Goal: Book appointment/travel/reservation

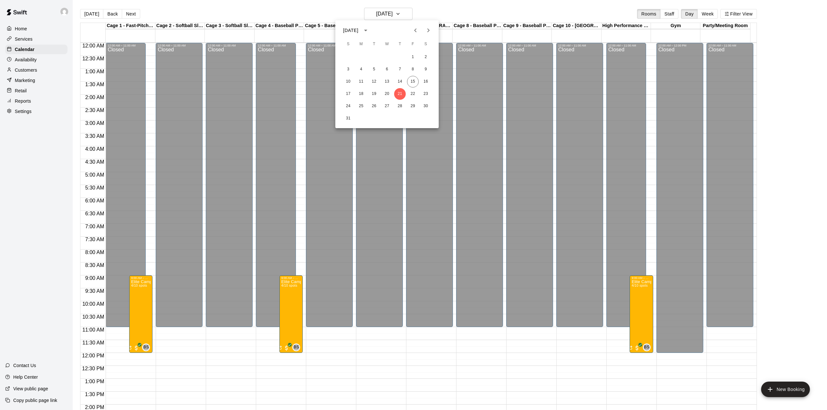
scroll to position [226, 0]
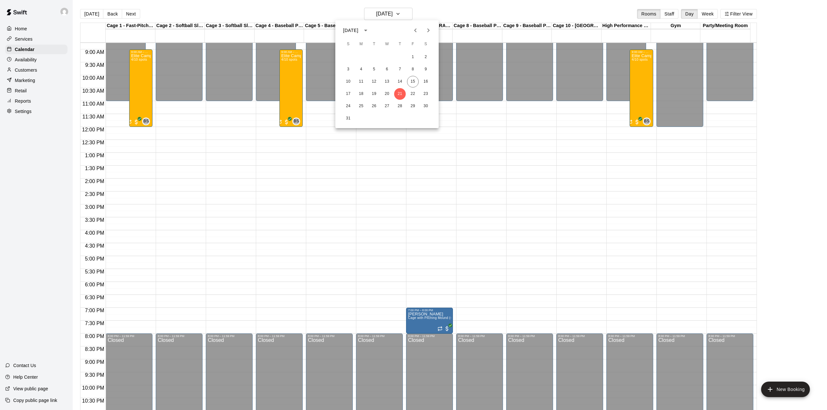
click at [91, 13] on div at bounding box center [413, 205] width 827 height 410
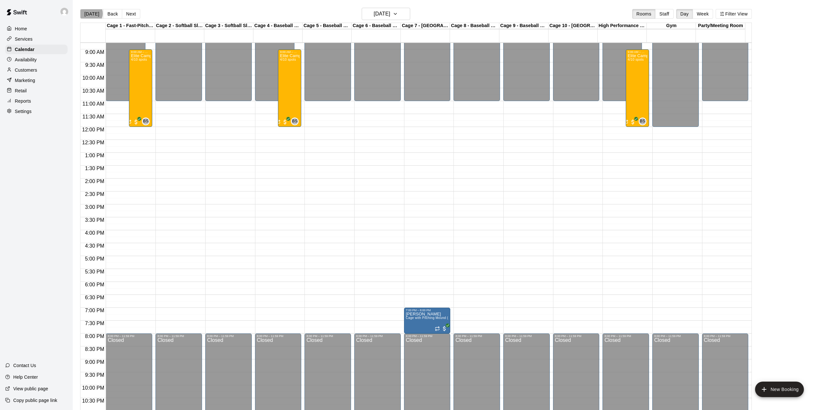
click at [91, 14] on button "[DATE]" at bounding box center [91, 14] width 23 height 10
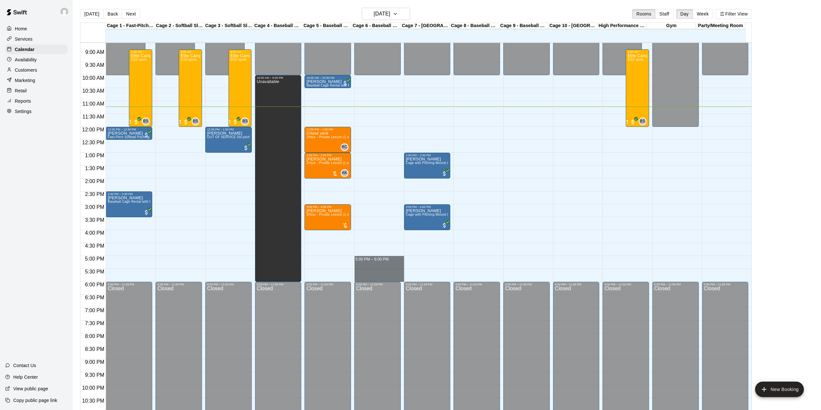
drag, startPoint x: 371, startPoint y: 260, endPoint x: 374, endPoint y: 277, distance: 17.3
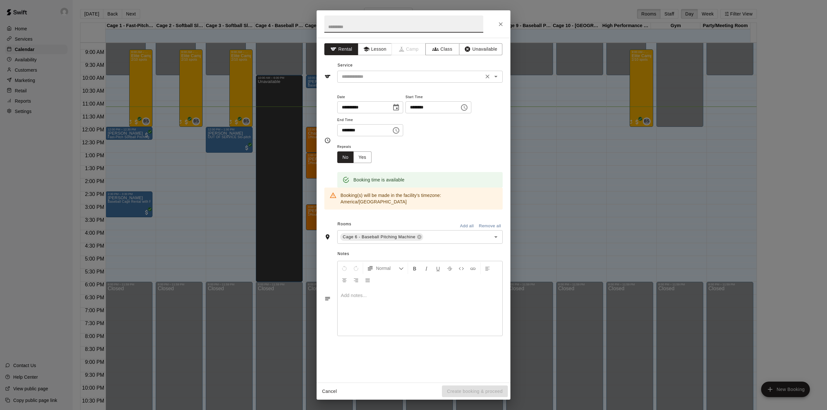
click at [395, 79] on input "text" at bounding box center [410, 77] width 142 height 8
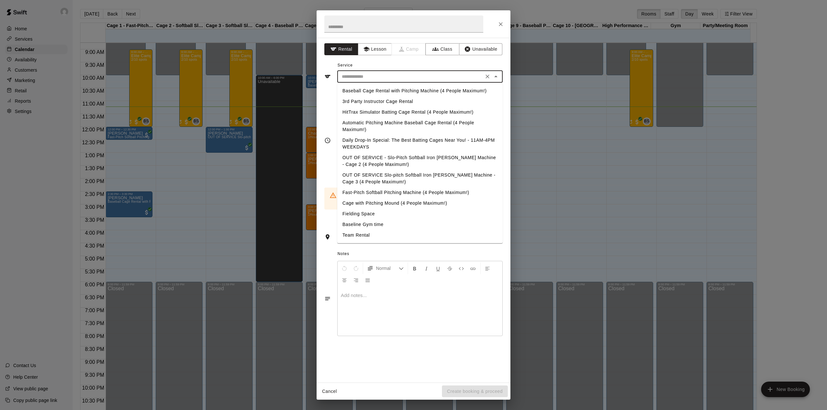
click at [396, 88] on li "Baseball Cage Rental with Pitching Machine (4 People Maximum!)" at bounding box center [419, 91] width 165 height 11
type input "**********"
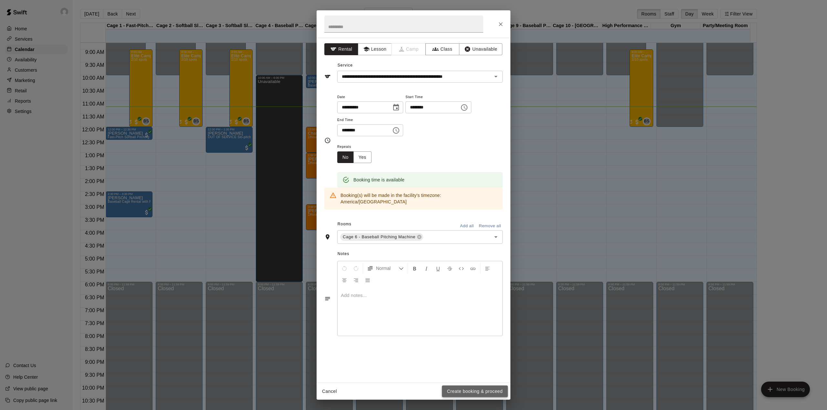
click at [472, 392] on button "Create booking & proceed" at bounding box center [475, 392] width 66 height 12
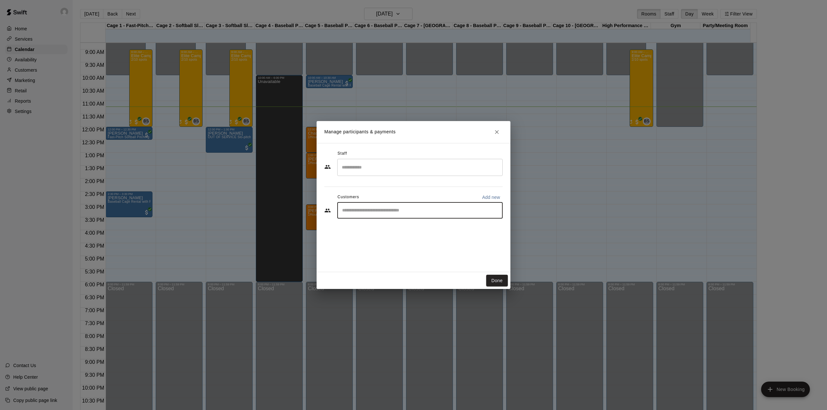
click at [373, 213] on input "Start typing to search customers..." at bounding box center [420, 210] width 160 height 6
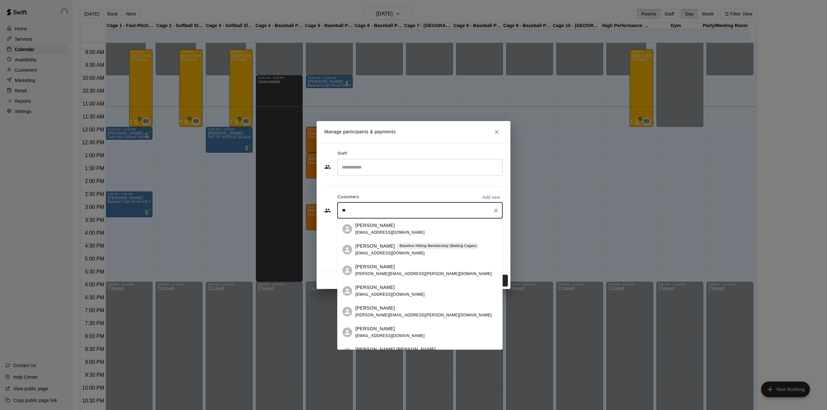
type input "***"
click at [380, 233] on span "[EMAIL_ADDRESS][DOMAIN_NAME]" at bounding box center [389, 232] width 69 height 5
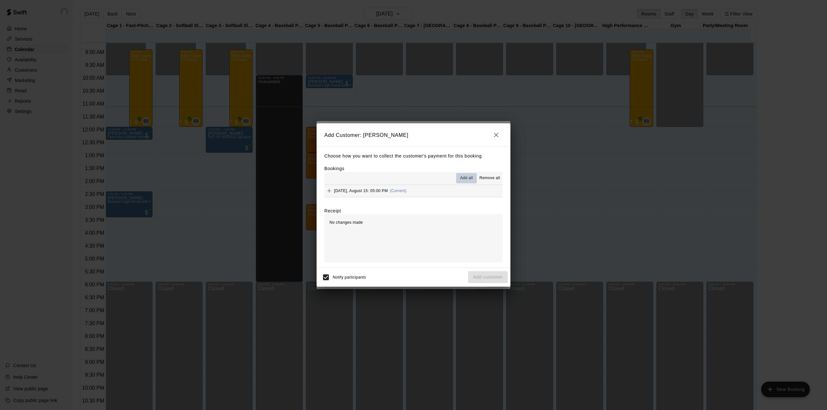
click at [463, 177] on span "Add all" at bounding box center [466, 178] width 13 height 6
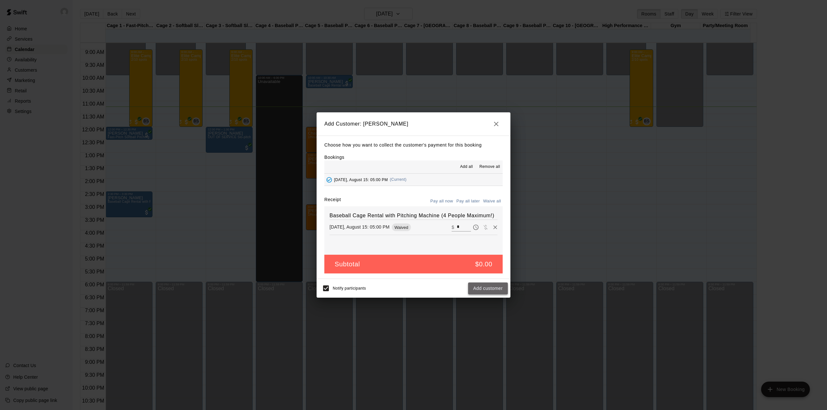
click at [489, 289] on button "Add customer" at bounding box center [488, 289] width 40 height 12
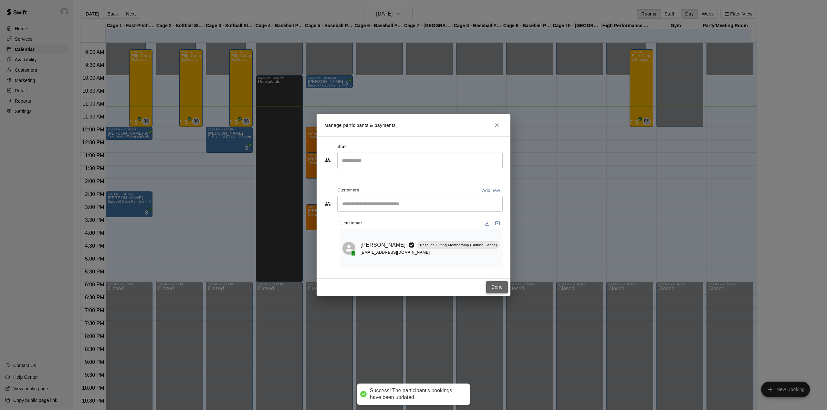
click at [498, 284] on button "Done" at bounding box center [497, 287] width 22 height 12
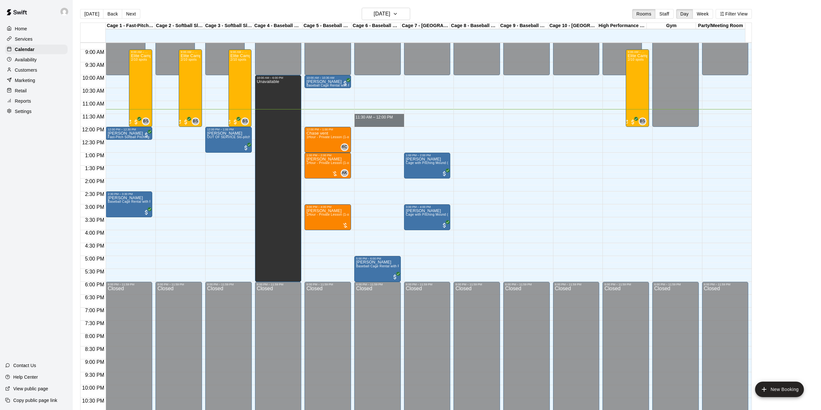
drag, startPoint x: 371, startPoint y: 116, endPoint x: 373, endPoint y: 123, distance: 7.4
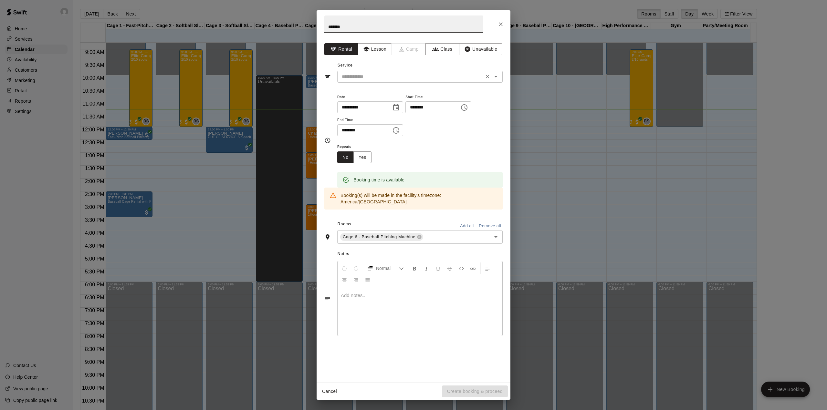
type input "*******"
click at [380, 77] on input "text" at bounding box center [410, 77] width 142 height 8
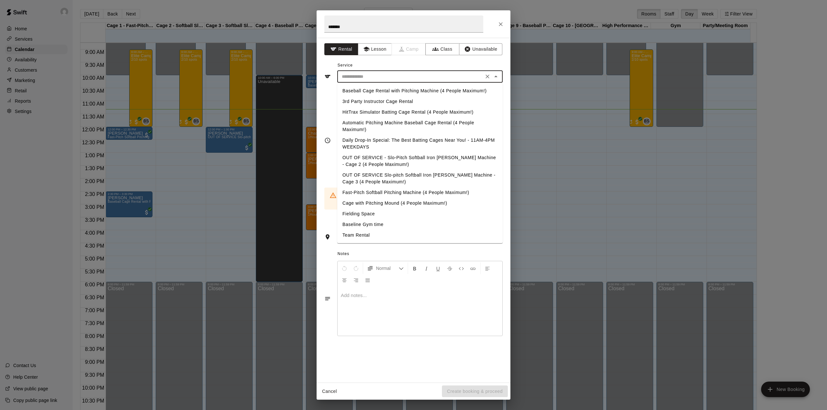
click at [374, 142] on li "Daily Drop-In Special: The Best Batting Cages Near You! - 11AM-4PM WEEKDAYS" at bounding box center [419, 143] width 165 height 17
type input "**********"
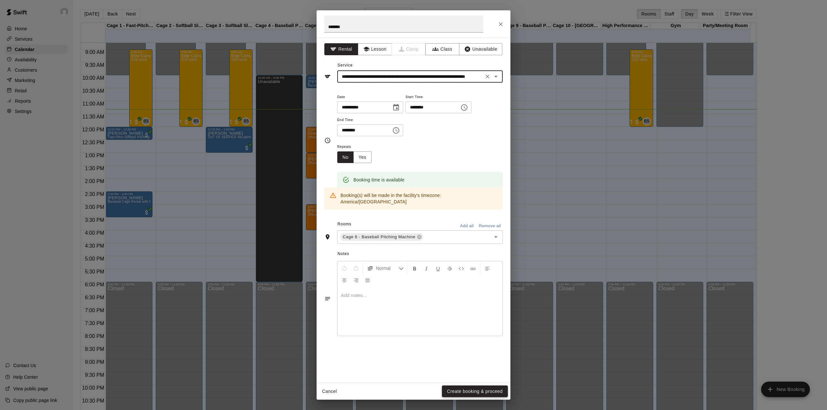
click at [479, 392] on button "Create booking & proceed" at bounding box center [475, 392] width 66 height 12
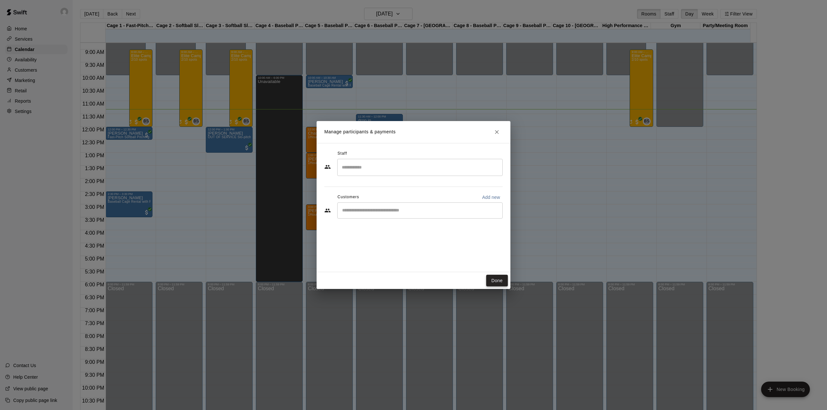
click at [496, 282] on button "Done" at bounding box center [497, 281] width 22 height 12
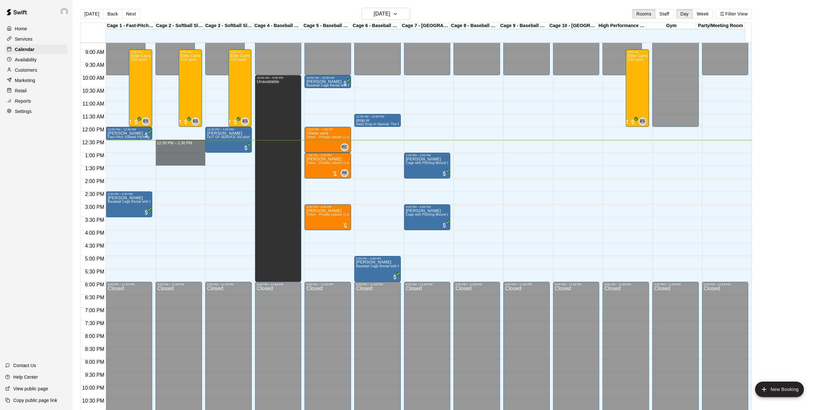
drag, startPoint x: 176, startPoint y: 145, endPoint x: 176, endPoint y: 163, distance: 18.1
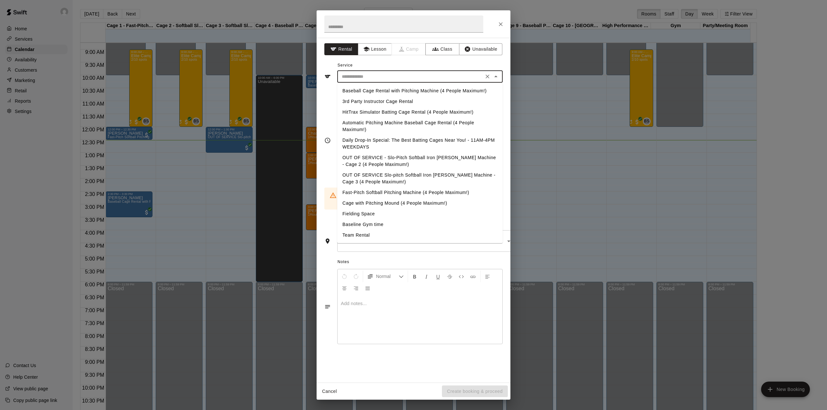
click at [395, 79] on input "text" at bounding box center [410, 77] width 142 height 8
click at [394, 91] on li "Baseball Cage Rental with Pitching Machine (4 People Maximum!)" at bounding box center [419, 91] width 165 height 11
type input "**********"
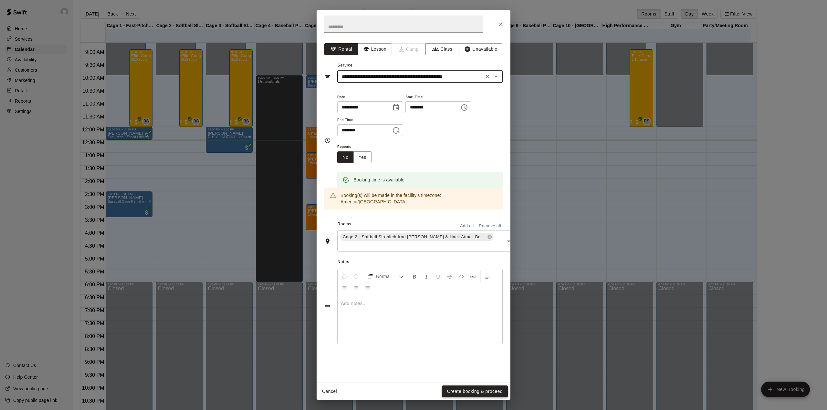
click at [483, 392] on button "Create booking & proceed" at bounding box center [475, 392] width 66 height 12
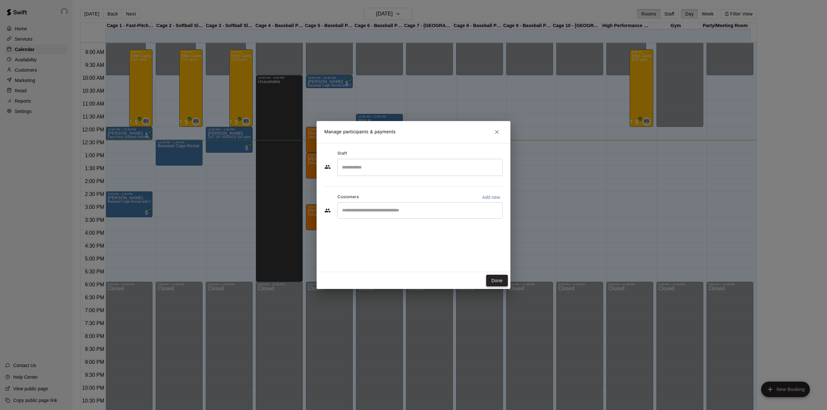
click at [501, 279] on button "Done" at bounding box center [497, 281] width 22 height 12
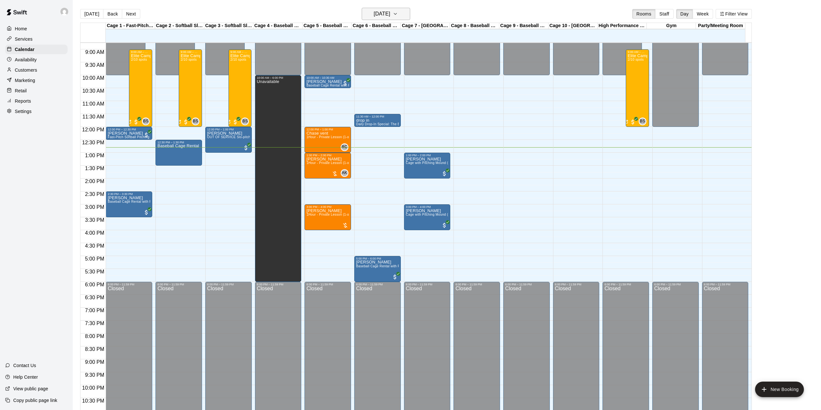
click at [401, 16] on button "[DATE]" at bounding box center [386, 14] width 48 height 12
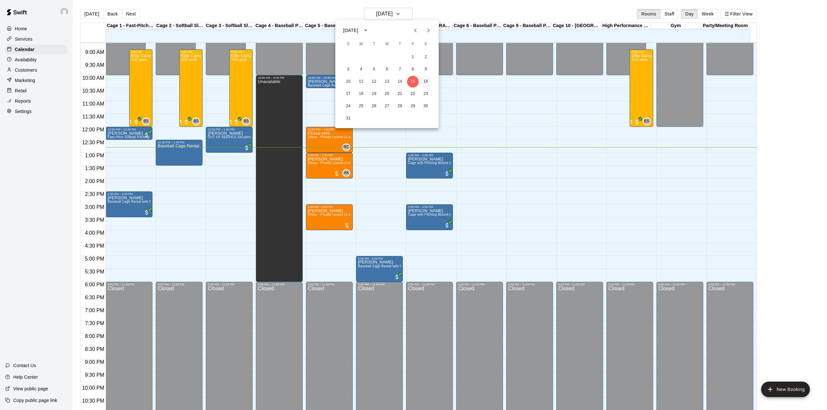
click at [424, 78] on button "16" at bounding box center [426, 82] width 12 height 12
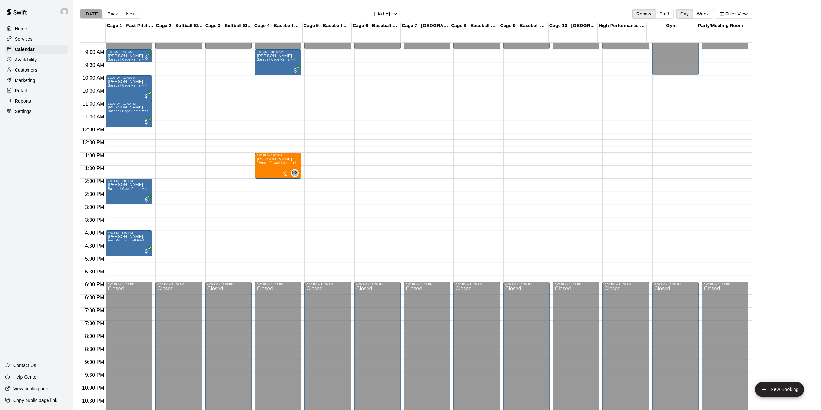
click at [87, 15] on button "[DATE]" at bounding box center [91, 14] width 23 height 10
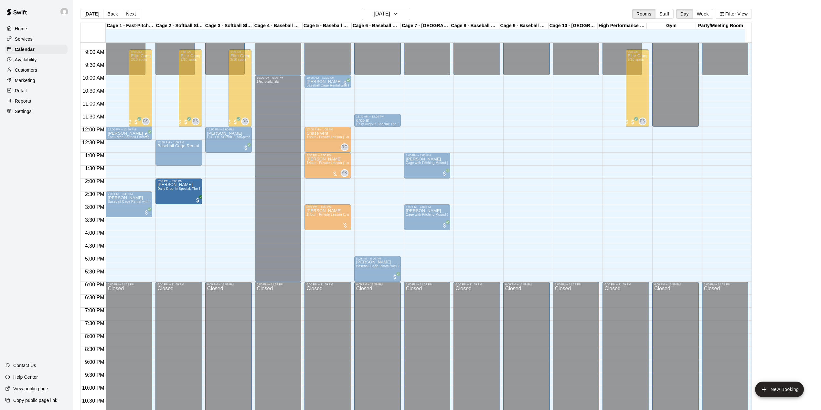
drag, startPoint x: 227, startPoint y: 194, endPoint x: 184, endPoint y: 196, distance: 43.3
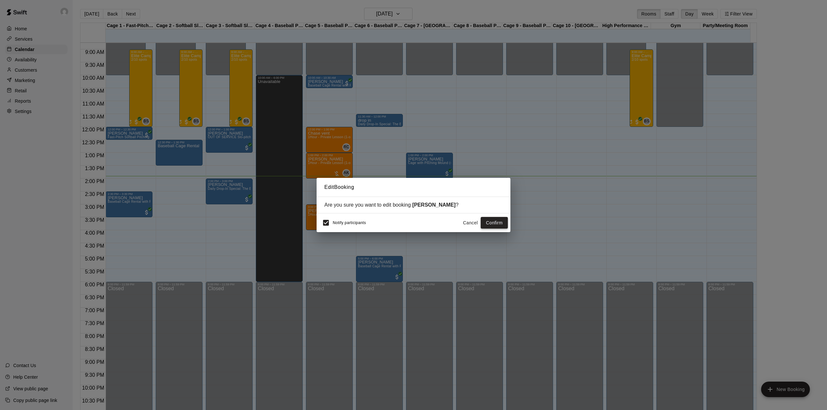
click at [491, 224] on button "Confirm" at bounding box center [494, 223] width 27 height 12
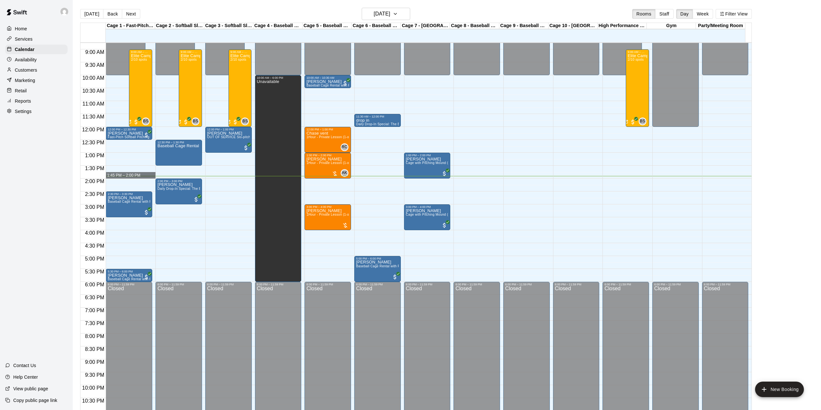
drag, startPoint x: 136, startPoint y: 179, endPoint x: 140, endPoint y: 174, distance: 6.5
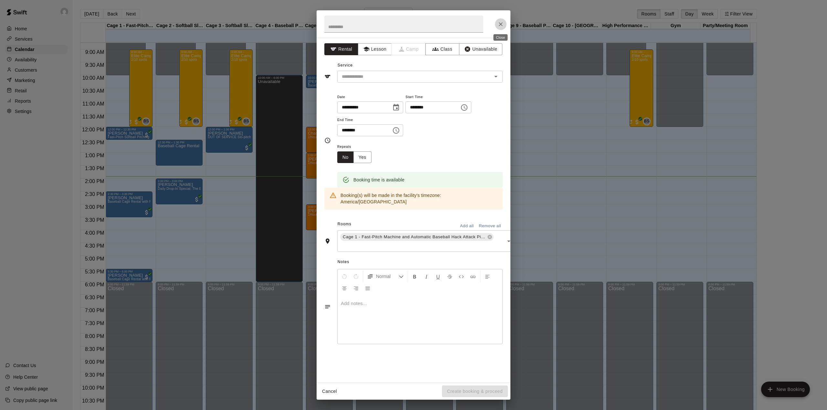
click at [501, 22] on icon "Close" at bounding box center [501, 24] width 6 height 6
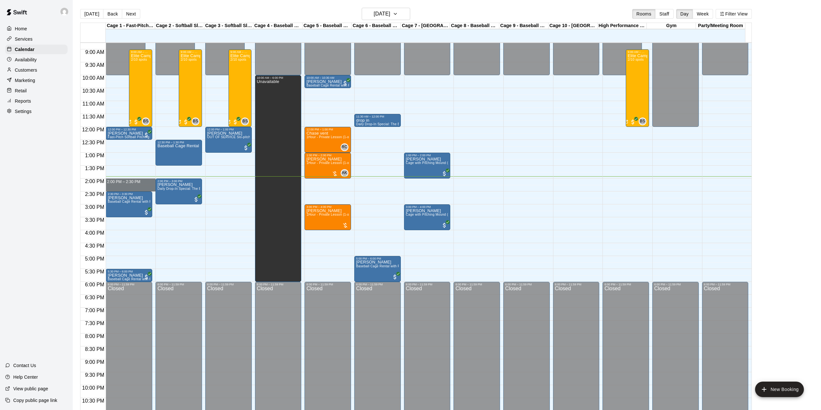
drag, startPoint x: 132, startPoint y: 180, endPoint x: 137, endPoint y: 191, distance: 12.2
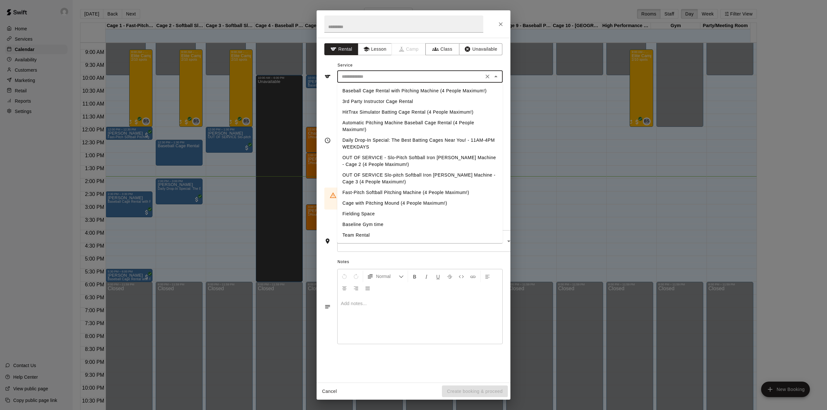
click at [402, 79] on input "text" at bounding box center [410, 77] width 142 height 8
click at [391, 141] on li "Daily Drop-In Special: The Best Batting Cages Near You! - 11AM-4PM WEEKDAYS" at bounding box center [419, 143] width 165 height 17
type input "**********"
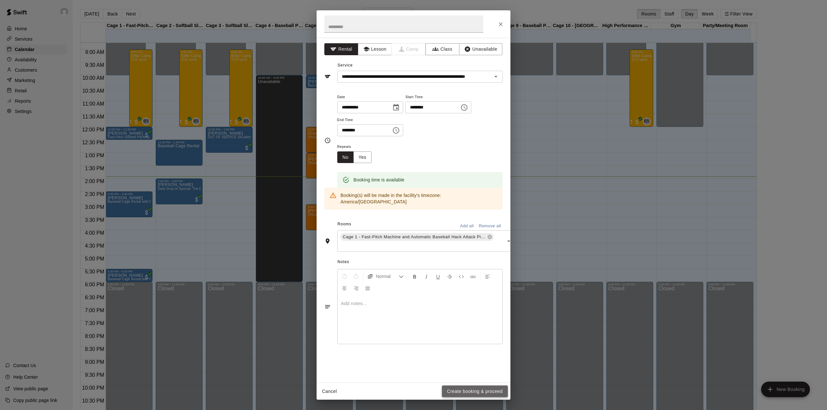
click at [469, 394] on button "Create booking & proceed" at bounding box center [475, 392] width 66 height 12
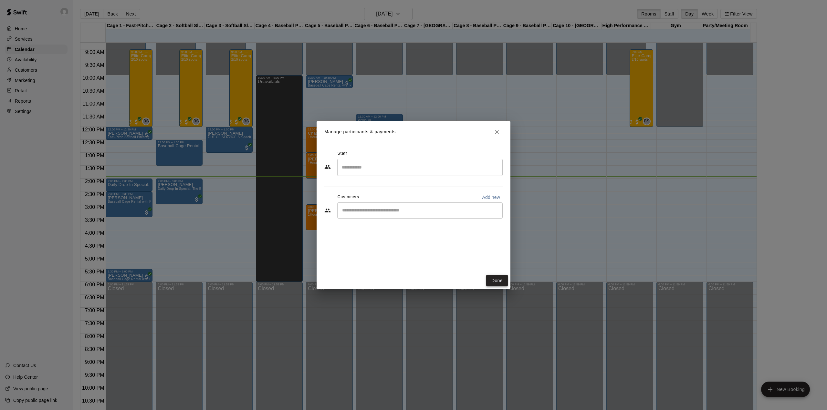
click at [490, 280] on button "Done" at bounding box center [497, 281] width 22 height 12
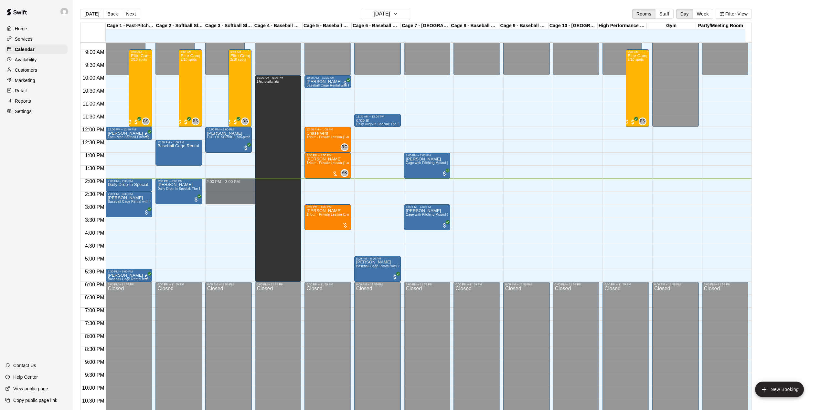
drag, startPoint x: 234, startPoint y: 183, endPoint x: 236, endPoint y: 205, distance: 22.0
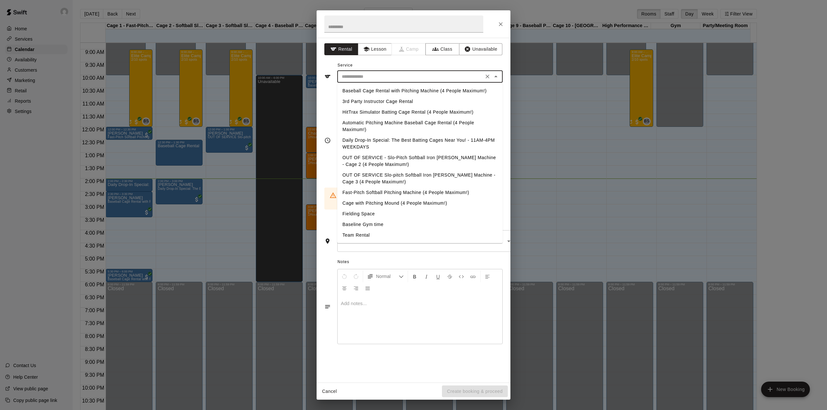
click at [393, 78] on input "text" at bounding box center [410, 77] width 142 height 8
click at [382, 138] on li "Daily Drop-In Special: The Best Batting Cages Near You! - 11AM-4PM WEEKDAYS" at bounding box center [419, 143] width 165 height 17
type input "**********"
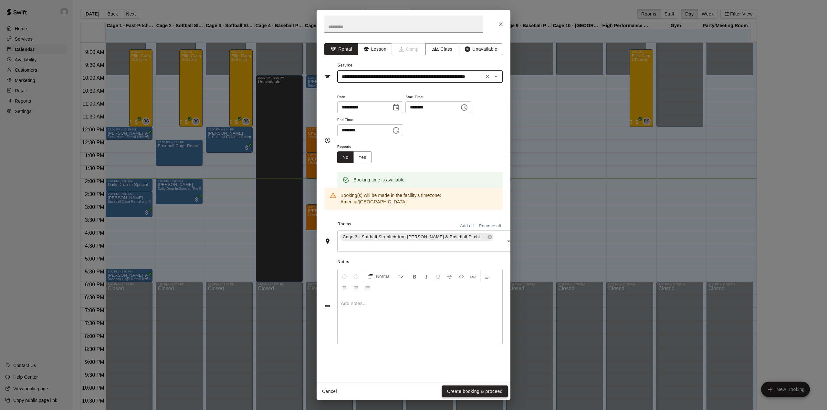
click at [482, 388] on button "Create booking & proceed" at bounding box center [475, 392] width 66 height 12
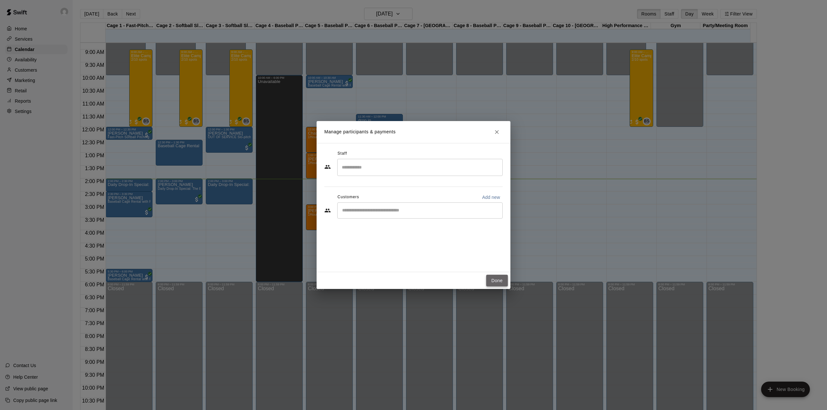
click at [497, 279] on button "Done" at bounding box center [497, 281] width 22 height 12
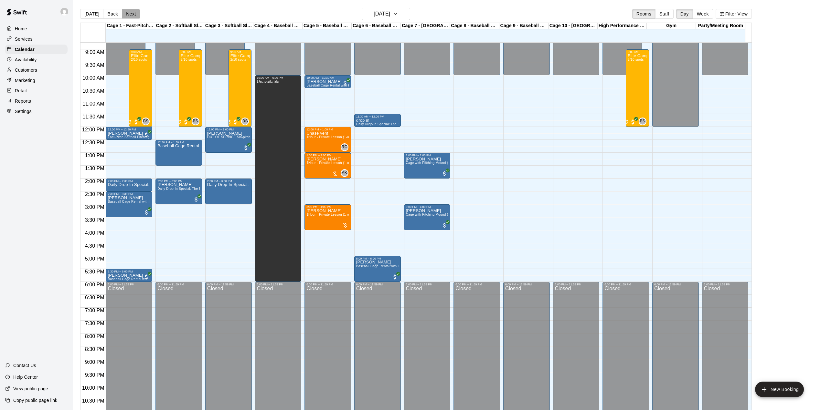
click at [128, 13] on button "Next" at bounding box center [131, 14] width 18 height 10
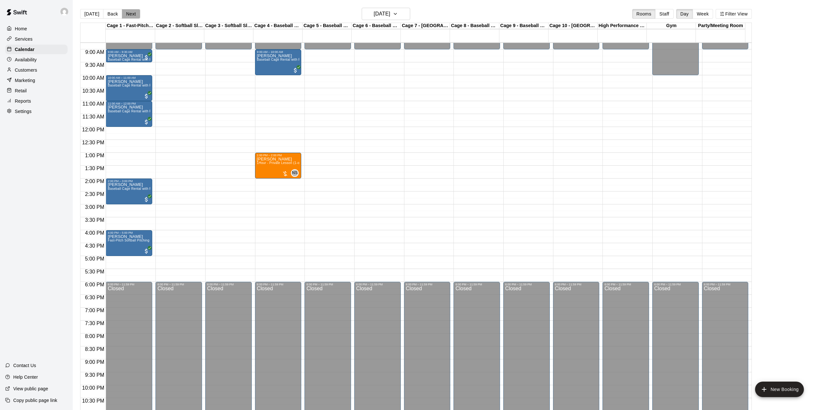
click at [132, 12] on button "Next" at bounding box center [131, 14] width 18 height 10
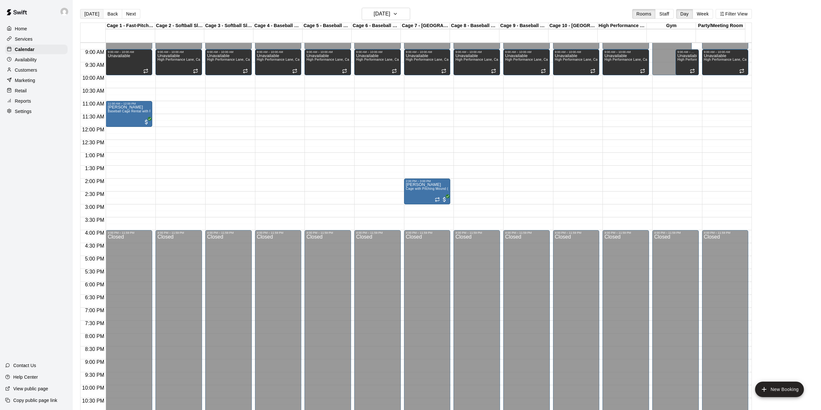
click at [90, 10] on button "[DATE]" at bounding box center [91, 14] width 23 height 10
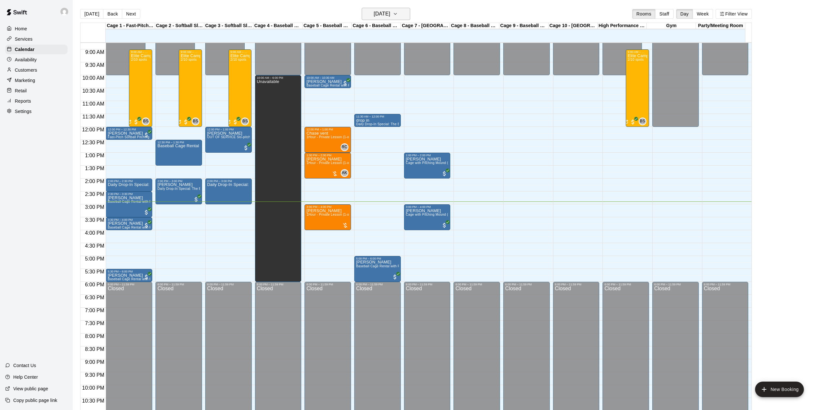
click at [401, 12] on button "[DATE]" at bounding box center [386, 14] width 48 height 12
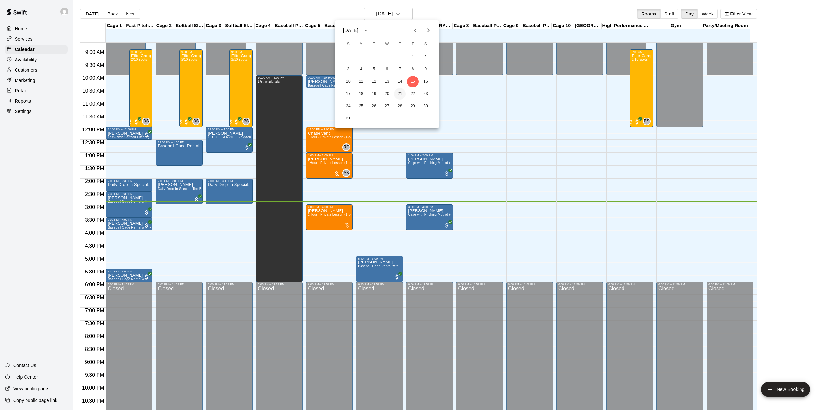
click at [399, 94] on button "21" at bounding box center [400, 94] width 12 height 12
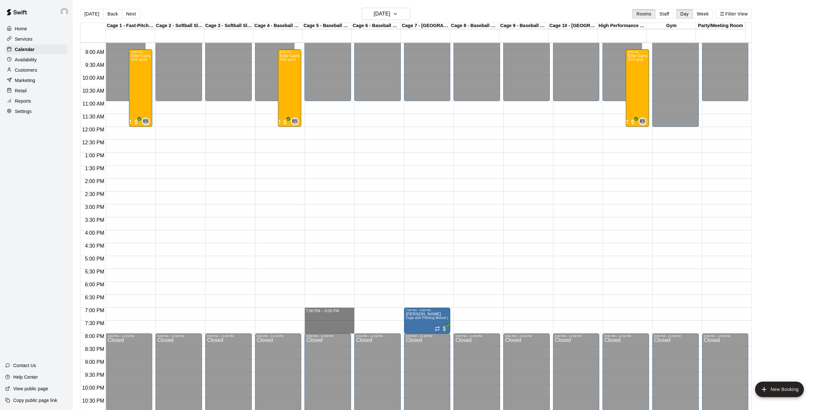
drag, startPoint x: 322, startPoint y: 311, endPoint x: 322, endPoint y: 330, distance: 19.1
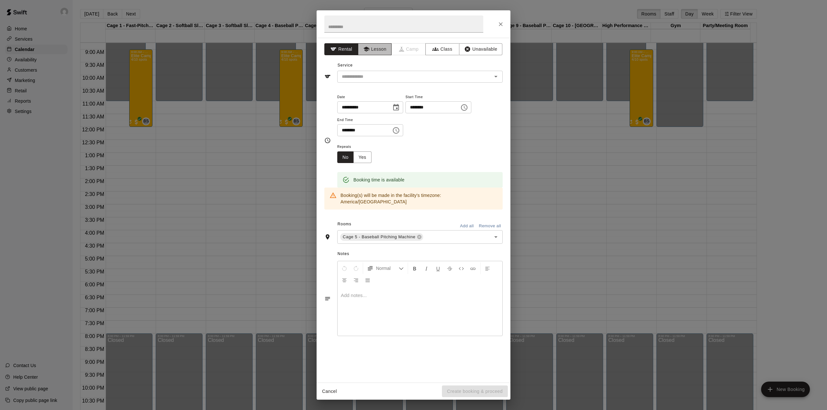
click at [380, 49] on button "Lesson" at bounding box center [375, 49] width 34 height 12
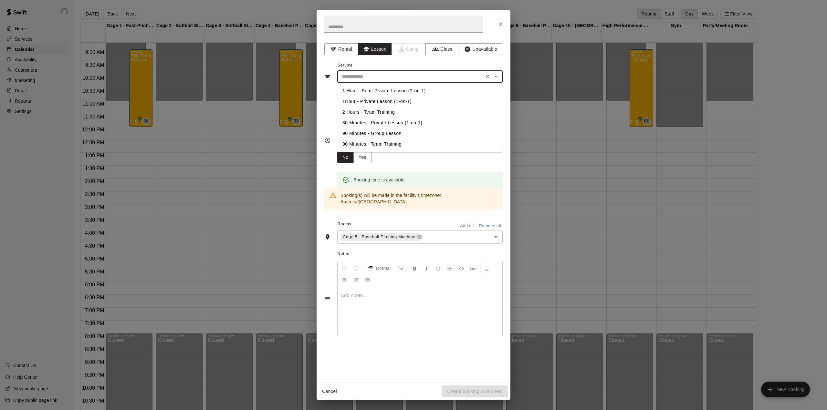
click at [388, 74] on input "text" at bounding box center [410, 77] width 142 height 8
click at [391, 101] on li "1Hour - Private Lesson (1-on-1)" at bounding box center [419, 101] width 165 height 11
type input "**********"
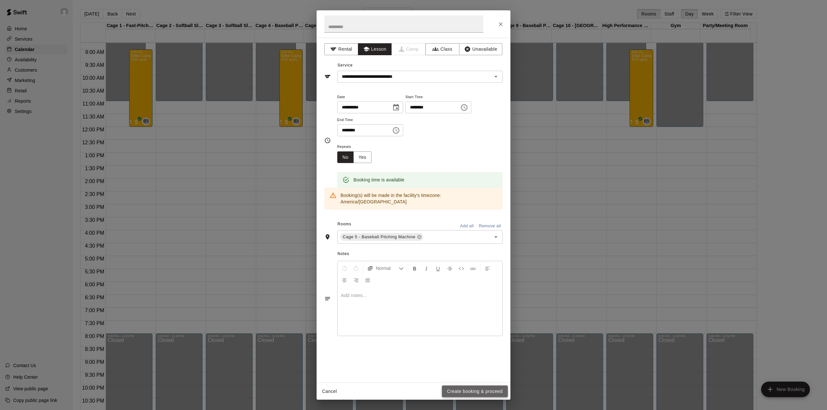
click at [481, 390] on button "Create booking & proceed" at bounding box center [475, 392] width 66 height 12
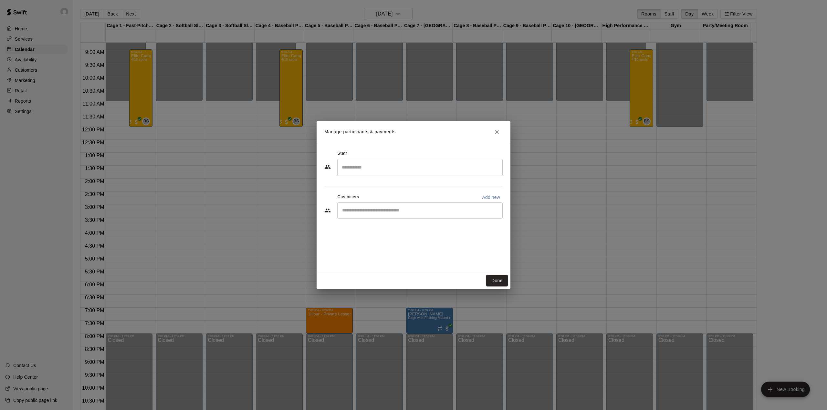
click at [499, 198] on p "Add new" at bounding box center [491, 197] width 18 height 6
select select "**"
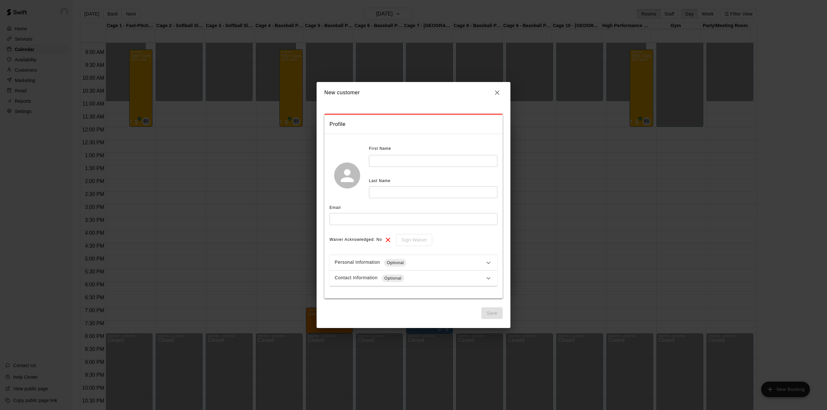
click at [401, 163] on input "text" at bounding box center [433, 161] width 129 height 12
type input "*****"
click at [379, 219] on input "text" at bounding box center [414, 219] width 168 height 12
type input "**********"
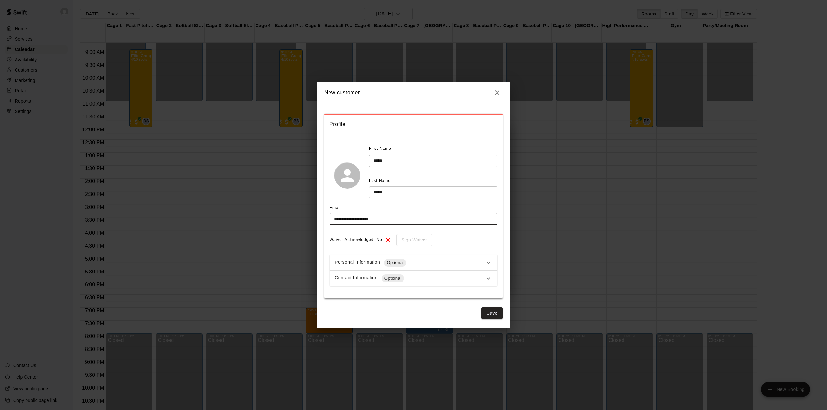
click at [439, 278] on div "Contact Information Optional" at bounding box center [410, 279] width 150 height 8
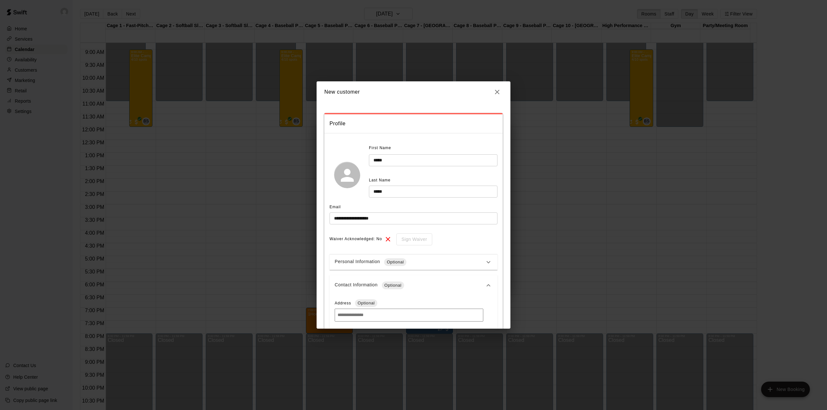
scroll to position [172, 0]
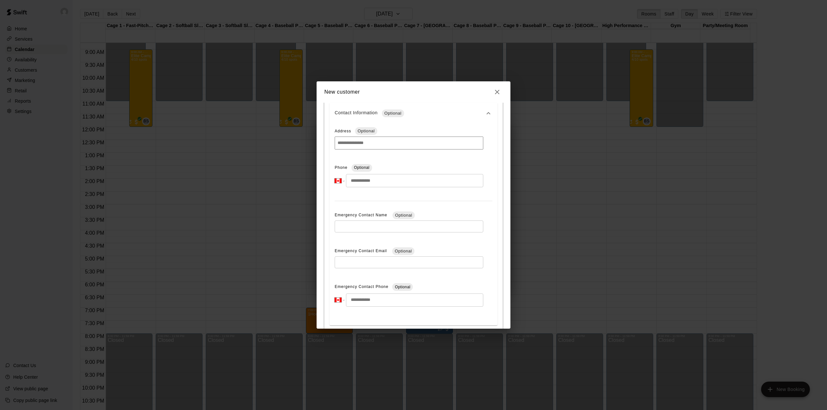
click at [388, 184] on input "tel" at bounding box center [414, 180] width 137 height 13
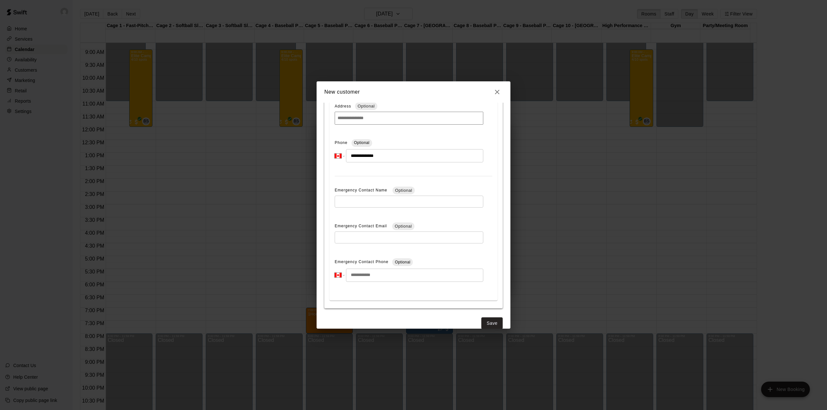
scroll to position [207, 0]
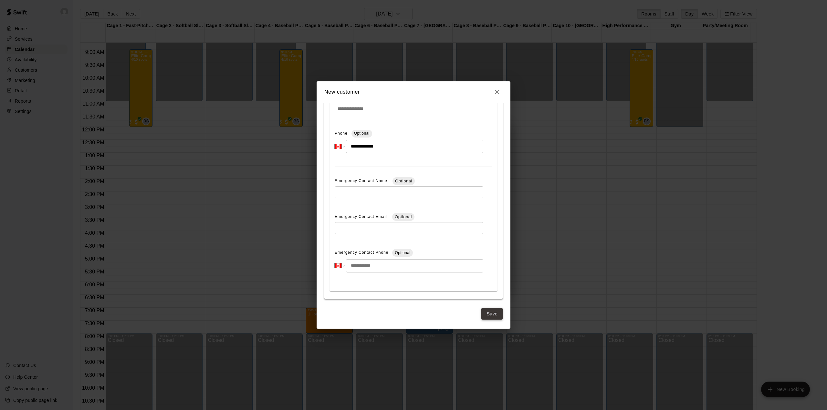
type input "**********"
click at [489, 316] on button "Save" at bounding box center [491, 314] width 21 height 12
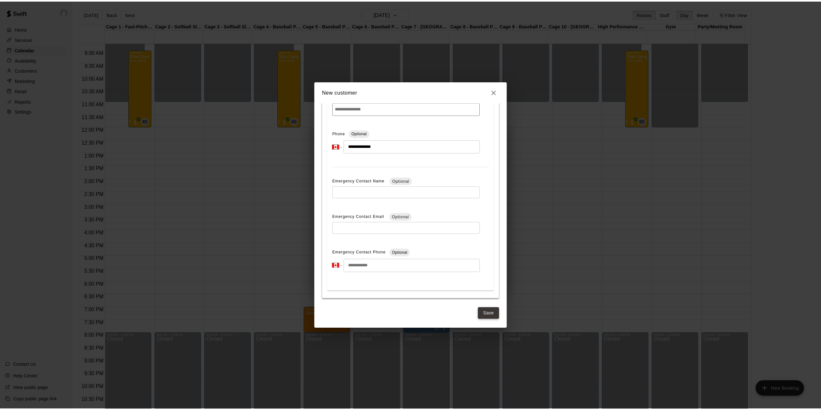
scroll to position [0, 0]
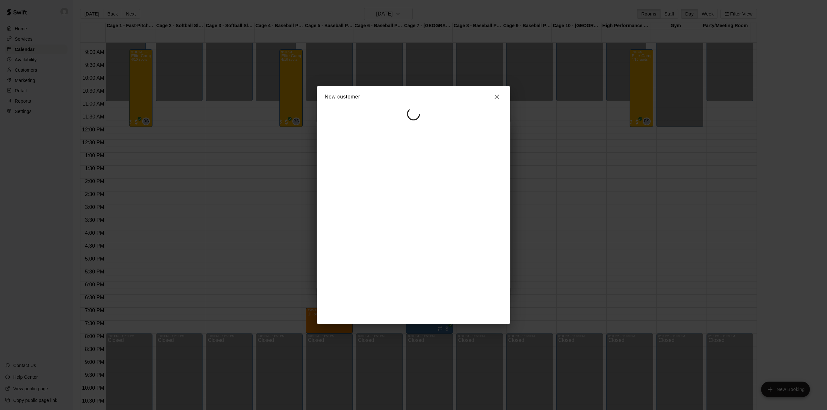
select select "**"
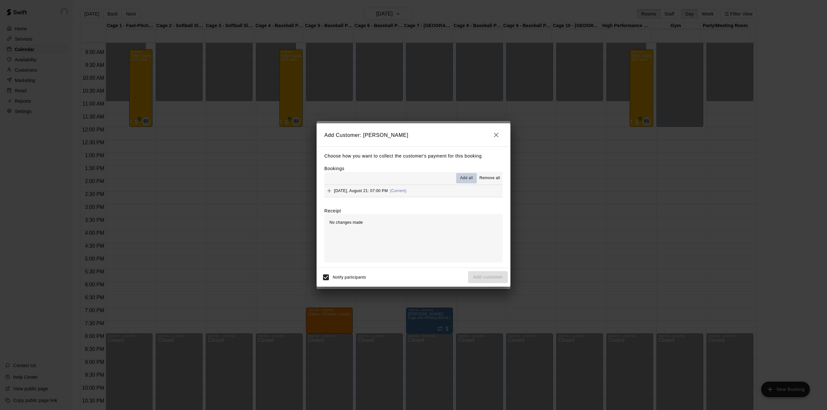
click at [473, 180] on button "Add all" at bounding box center [466, 178] width 21 height 10
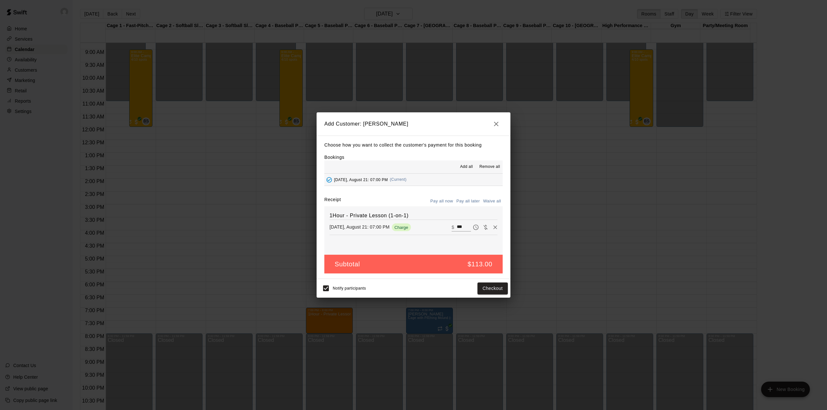
click at [471, 202] on button "Pay all later" at bounding box center [468, 201] width 27 height 10
click at [489, 287] on button "Add customer" at bounding box center [488, 289] width 40 height 12
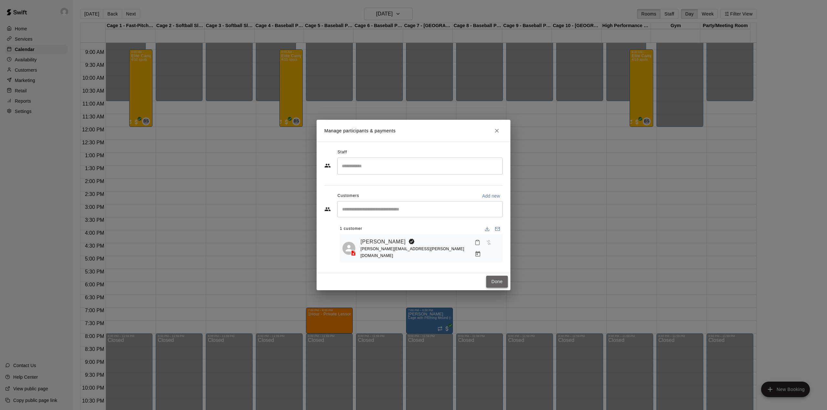
click at [507, 281] on button "Done" at bounding box center [497, 282] width 22 height 12
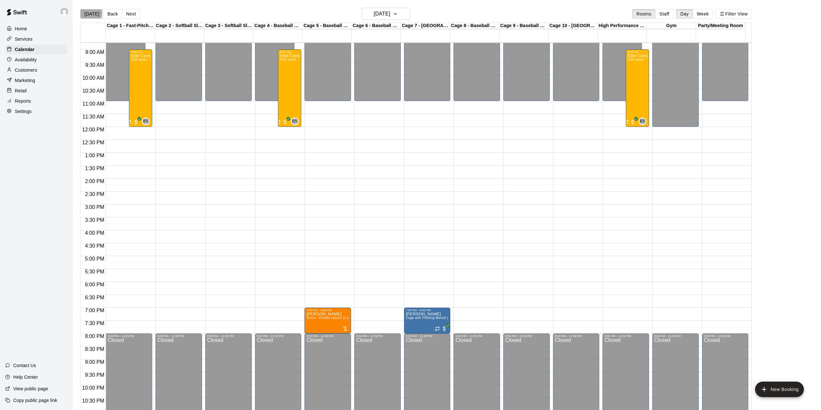
click at [87, 13] on button "[DATE]" at bounding box center [91, 14] width 23 height 10
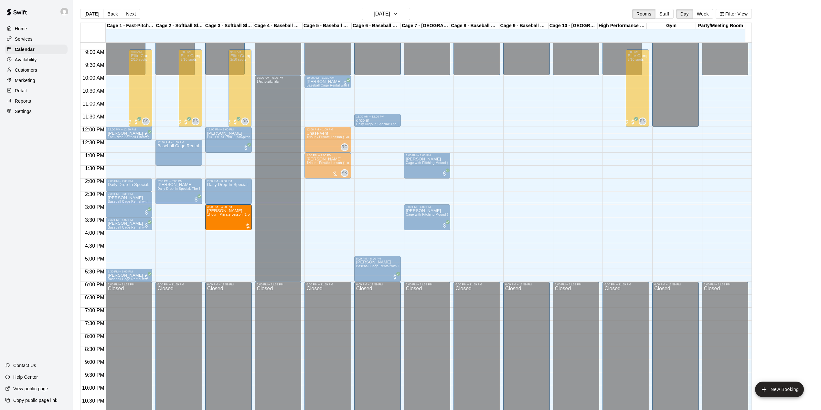
drag, startPoint x: 331, startPoint y: 216, endPoint x: 246, endPoint y: 218, distance: 85.0
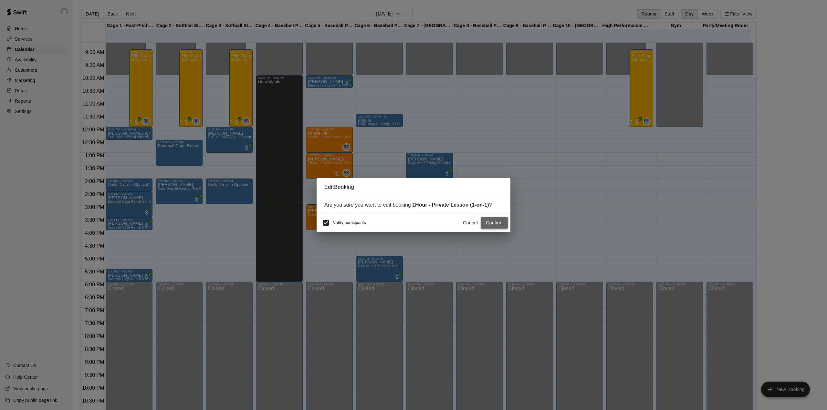
click at [503, 217] on button "Confirm" at bounding box center [494, 223] width 27 height 12
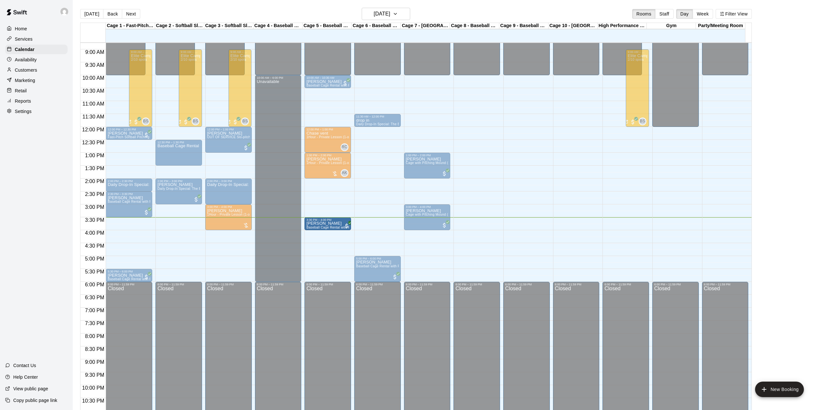
drag, startPoint x: 129, startPoint y: 228, endPoint x: 325, endPoint y: 230, distance: 195.5
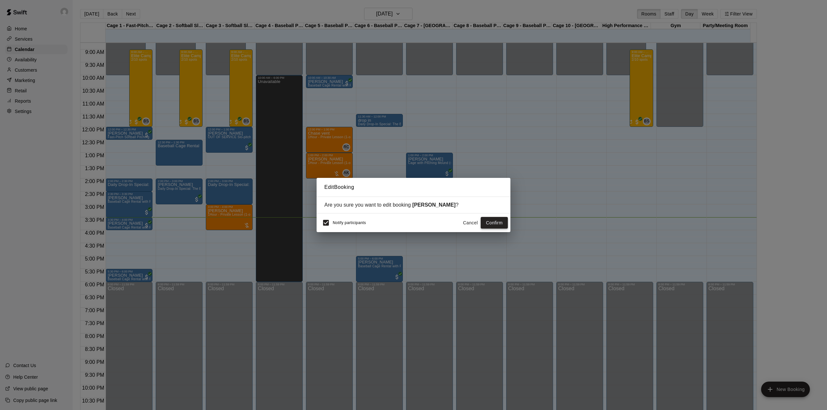
click at [488, 227] on button "Confirm" at bounding box center [494, 223] width 27 height 12
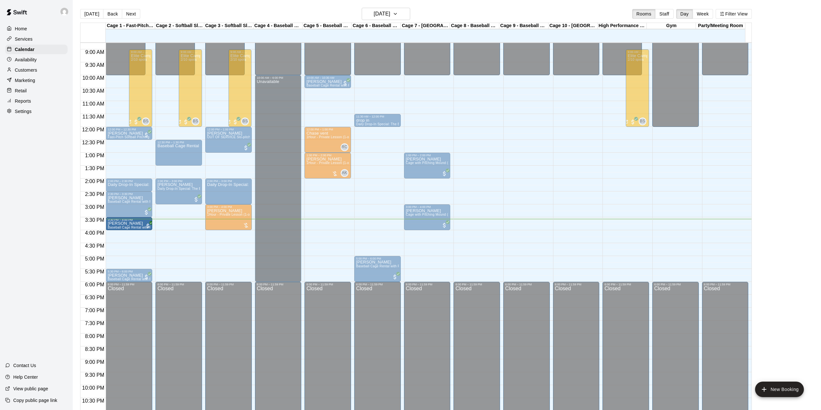
drag, startPoint x: 322, startPoint y: 224, endPoint x: 135, endPoint y: 228, distance: 187.4
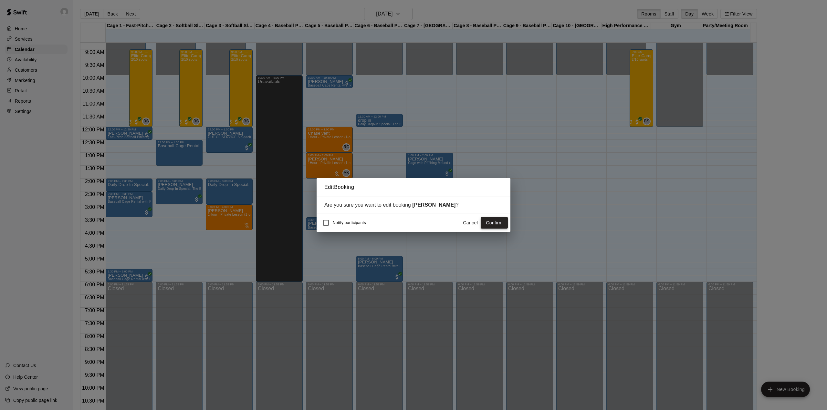
click at [494, 222] on button "Confirm" at bounding box center [494, 223] width 27 height 12
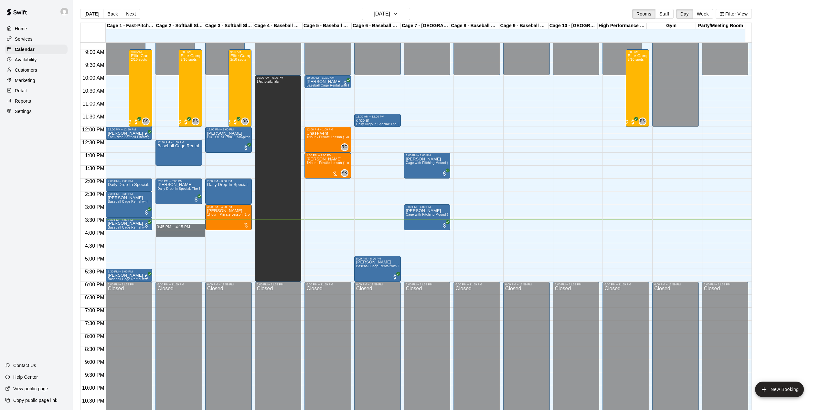
drag, startPoint x: 168, startPoint y: 225, endPoint x: 166, endPoint y: 235, distance: 9.6
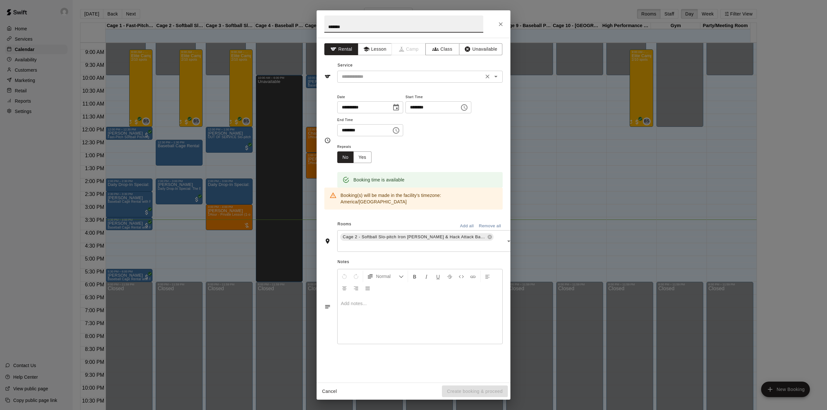
type input "*******"
click at [367, 73] on input "text" at bounding box center [410, 77] width 142 height 8
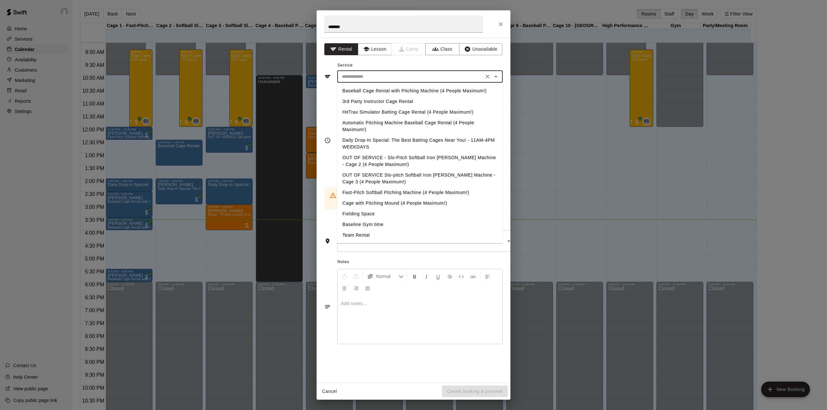
click at [385, 141] on li "Daily Drop-In Special: The Best Batting Cages Near You! - 11AM-4PM WEEKDAYS" at bounding box center [419, 143] width 165 height 17
type input "**********"
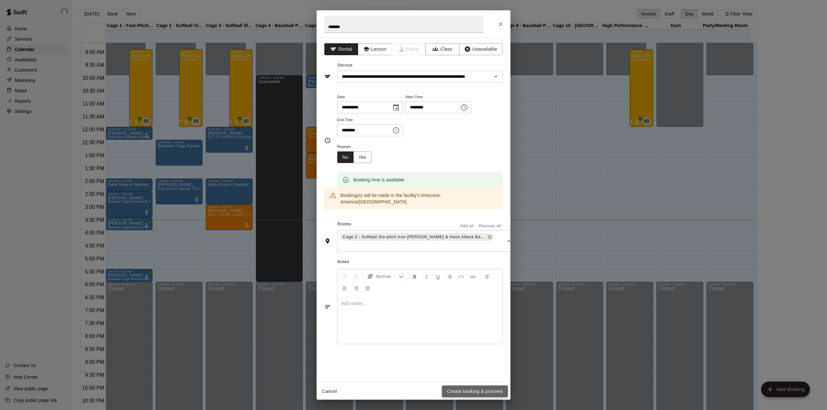
click at [481, 394] on button "Create booking & proceed" at bounding box center [475, 392] width 66 height 12
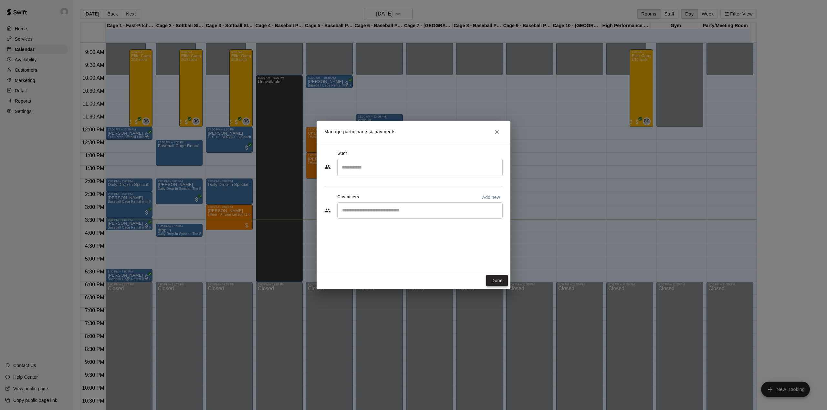
click at [492, 280] on button "Done" at bounding box center [497, 281] width 22 height 12
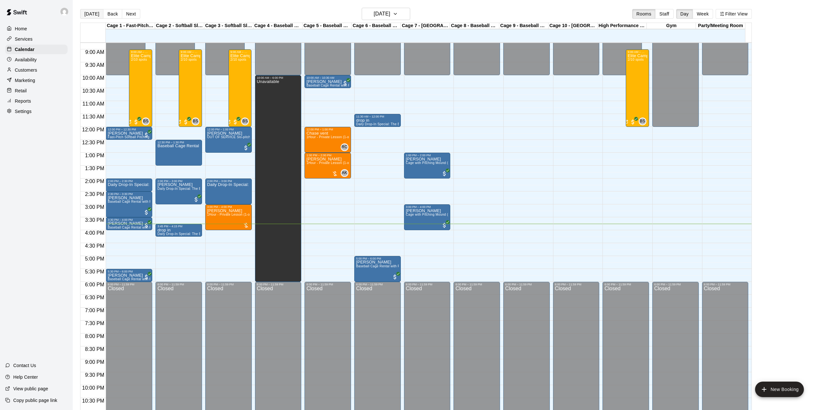
click at [86, 11] on button "[DATE]" at bounding box center [91, 14] width 23 height 10
click at [390, 12] on h6 "[DATE]" at bounding box center [382, 13] width 16 height 9
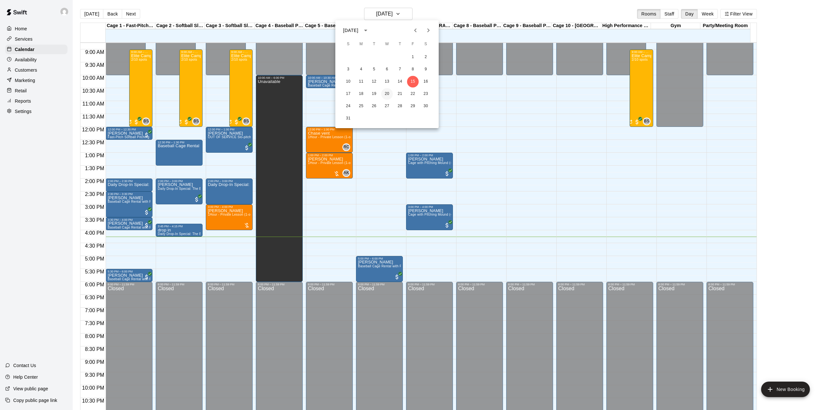
click at [385, 94] on button "20" at bounding box center [387, 94] width 12 height 12
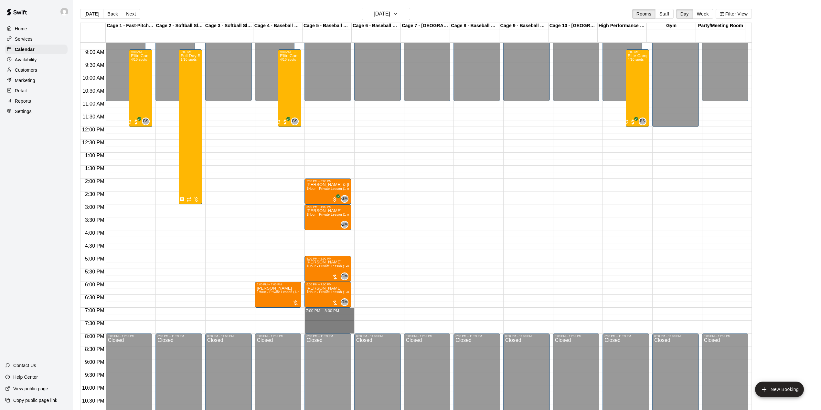
drag, startPoint x: 317, startPoint y: 310, endPoint x: 310, endPoint y: 331, distance: 21.7
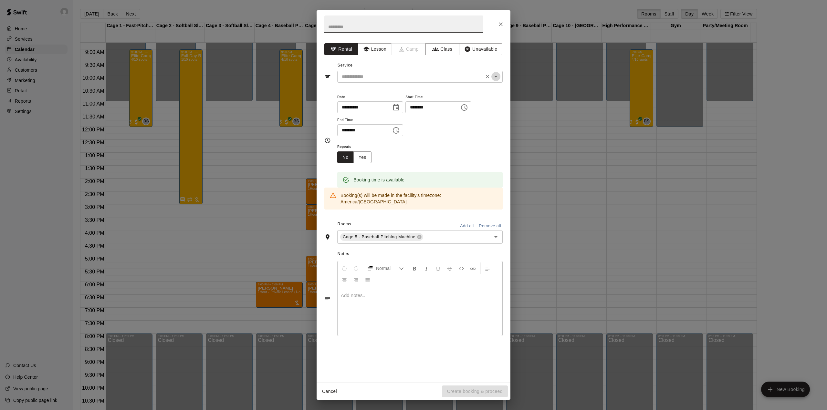
click at [496, 79] on icon "Open" at bounding box center [496, 77] width 8 height 8
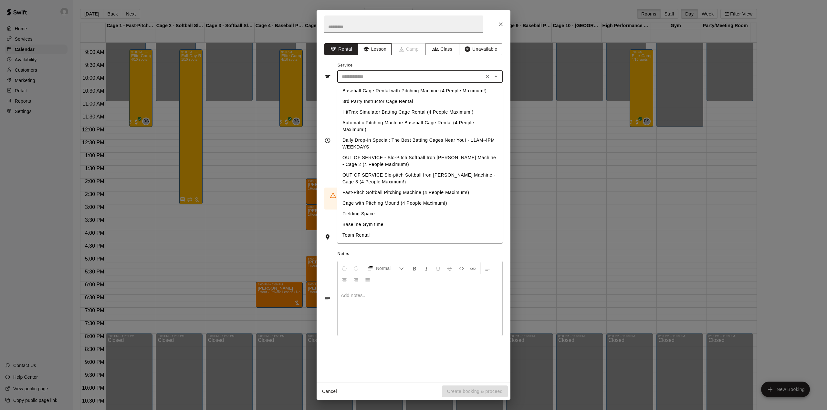
click at [383, 47] on button "Lesson" at bounding box center [375, 49] width 34 height 12
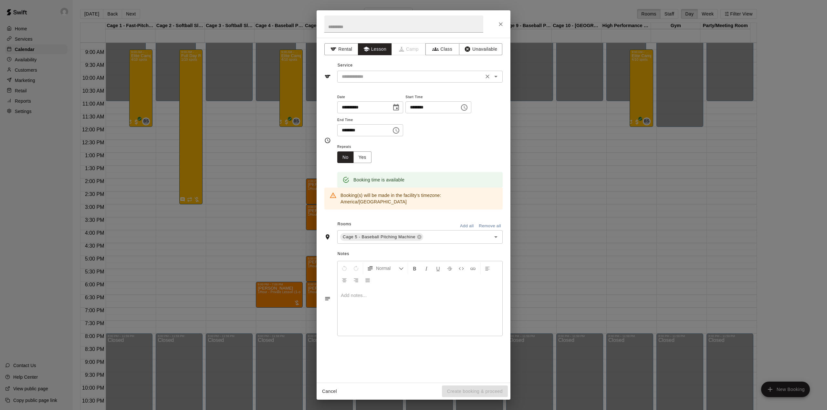
click at [390, 81] on div "​" at bounding box center [419, 77] width 165 height 12
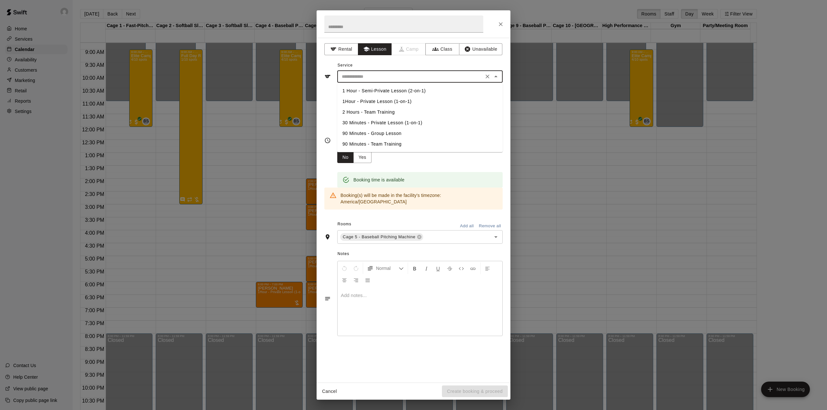
click at [383, 101] on li "1Hour - Private Lesson (1-on-1)" at bounding box center [419, 101] width 165 height 11
type input "**********"
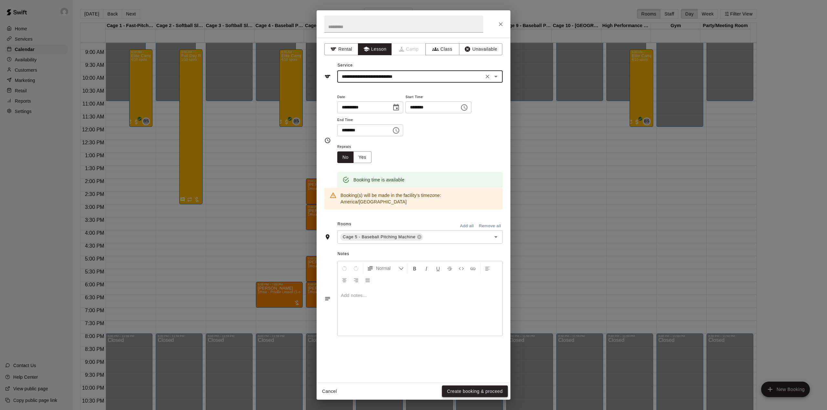
click at [479, 392] on button "Create booking & proceed" at bounding box center [475, 392] width 66 height 12
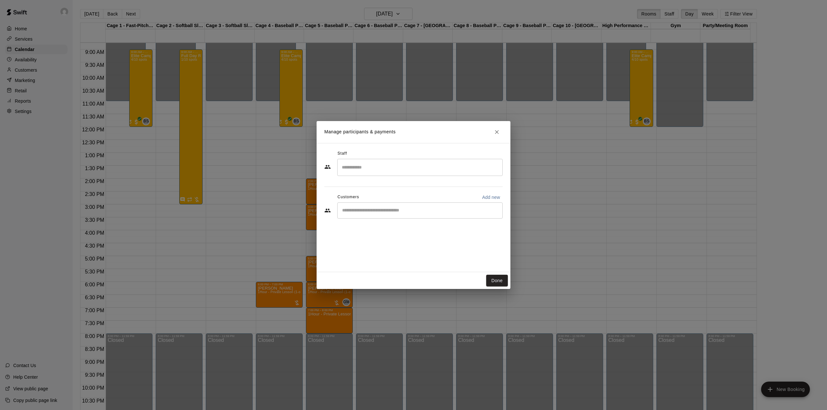
click at [491, 195] on p "Add new" at bounding box center [491, 197] width 18 height 6
select select "**"
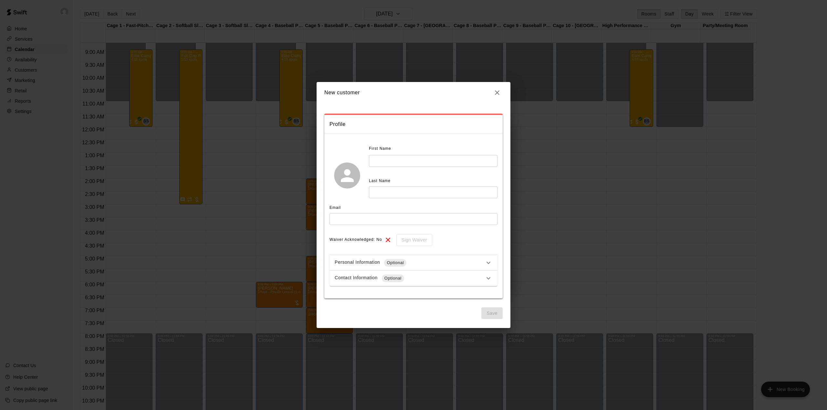
click at [390, 157] on input "text" at bounding box center [433, 161] width 129 height 12
type input "******"
type input "*****"
click at [384, 216] on input "text" at bounding box center [414, 219] width 168 height 12
type input "**********"
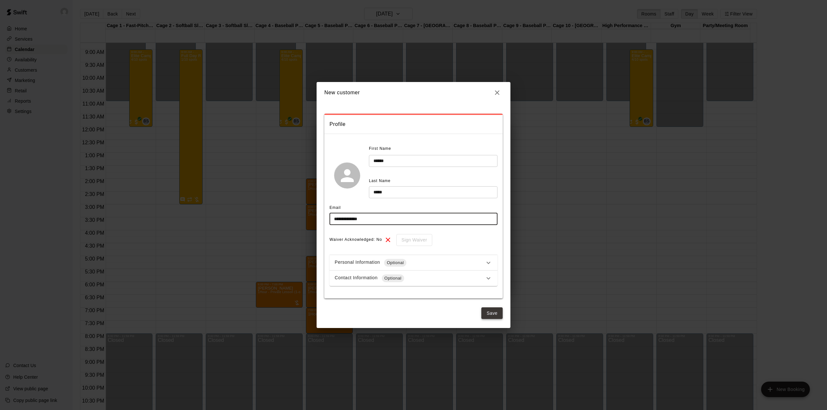
click at [489, 312] on button "Save" at bounding box center [491, 314] width 21 height 12
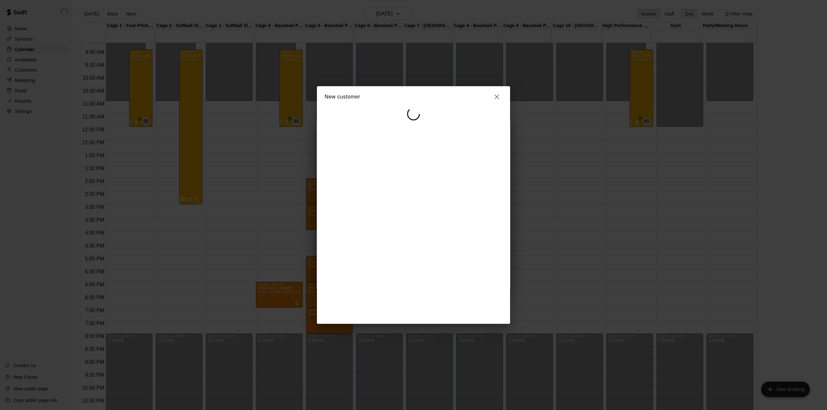
select select "**"
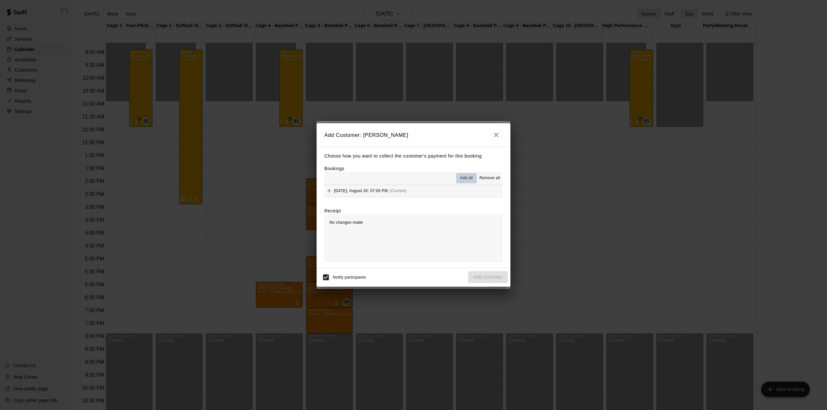
click at [469, 176] on span "Add all" at bounding box center [466, 178] width 13 height 6
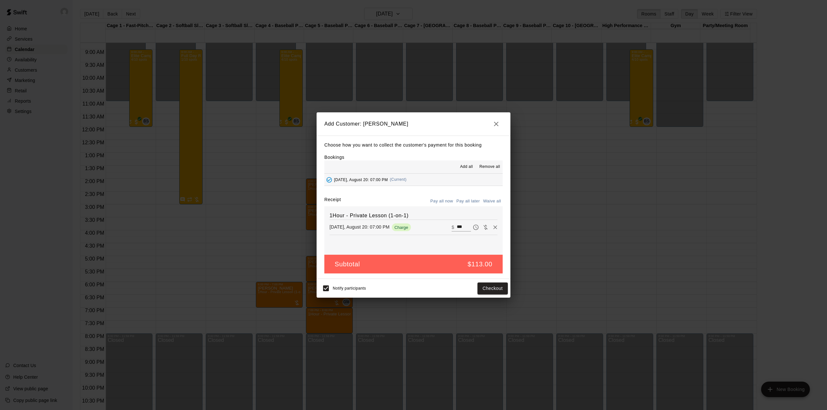
click at [471, 198] on button "Pay all later" at bounding box center [468, 201] width 27 height 10
click at [481, 290] on button "Add customer" at bounding box center [488, 289] width 40 height 12
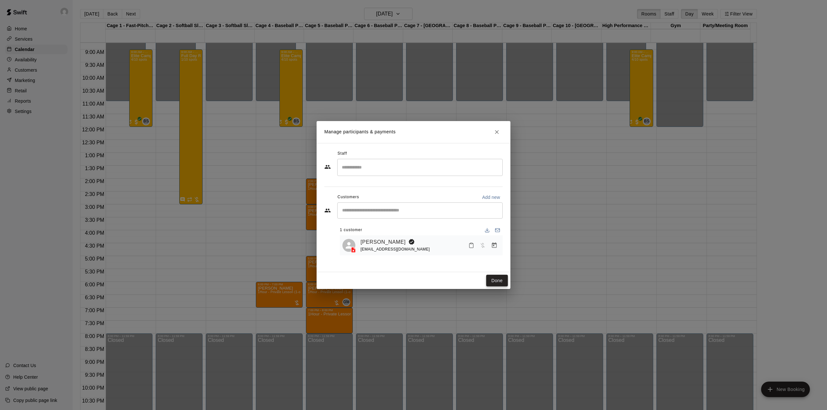
click at [500, 277] on button "Done" at bounding box center [497, 281] width 22 height 12
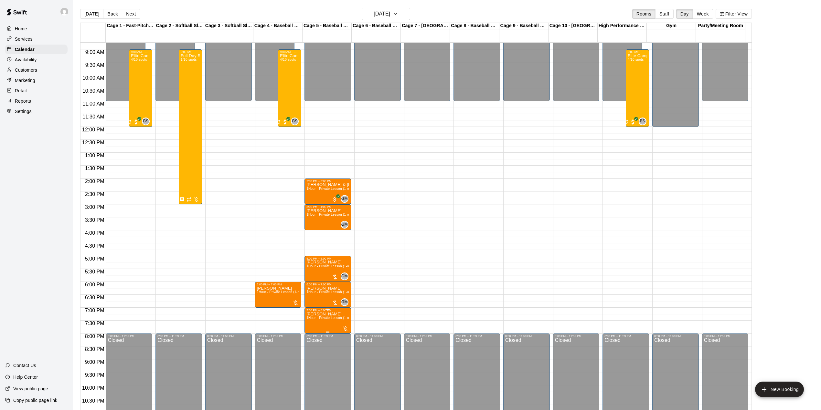
click at [329, 319] on span "1Hour - Private Lesson (1-on-1)" at bounding box center [330, 318] width 49 height 4
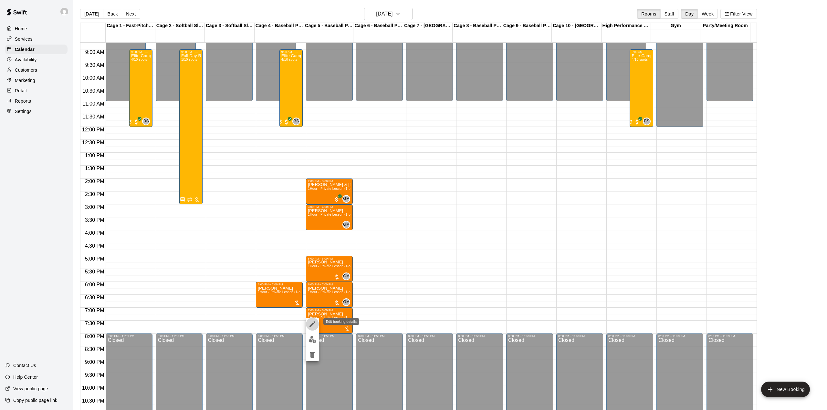
click at [313, 324] on icon "edit" at bounding box center [313, 324] width 6 height 6
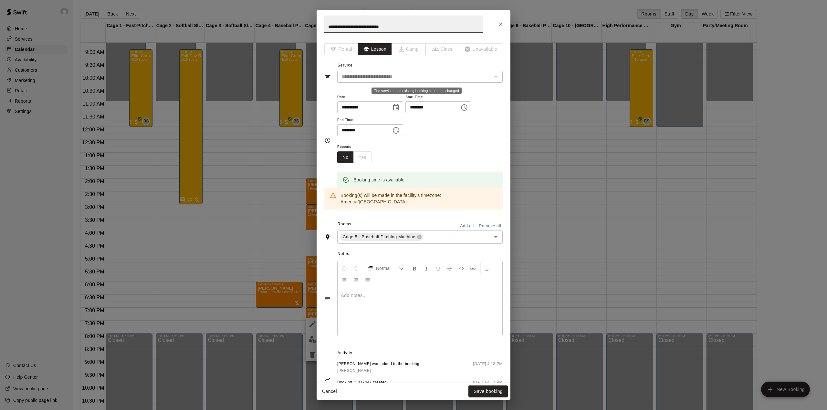
click at [491, 75] on div "The service of an existing booking cannot be changed" at bounding box center [495, 76] width 8 height 9
click at [479, 390] on button "Save booking" at bounding box center [488, 392] width 39 height 12
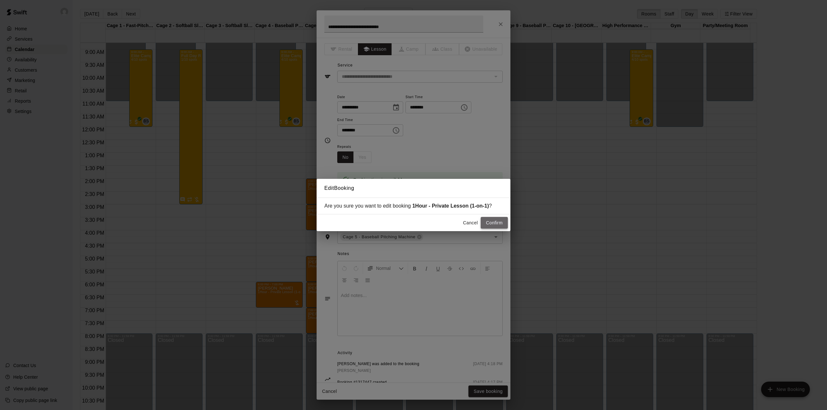
click at [498, 221] on button "Confirm" at bounding box center [494, 223] width 27 height 12
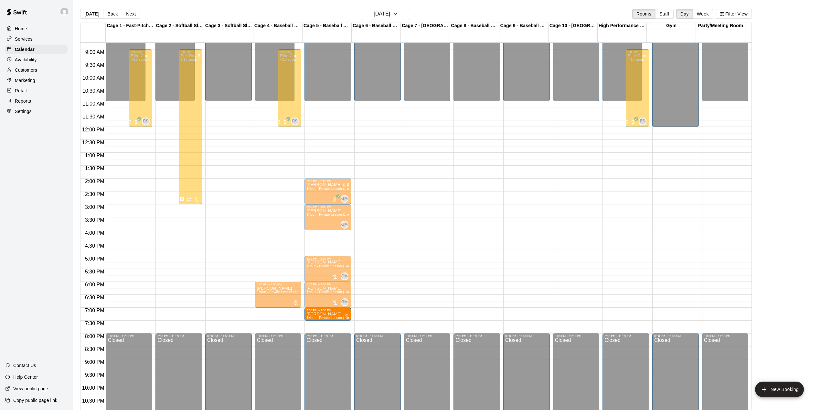
drag, startPoint x: 326, startPoint y: 333, endPoint x: 328, endPoint y: 326, distance: 7.2
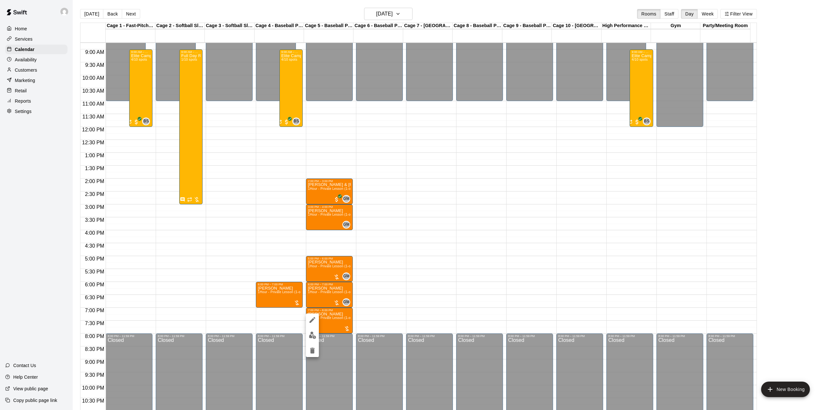
click at [89, 12] on div at bounding box center [413, 205] width 827 height 410
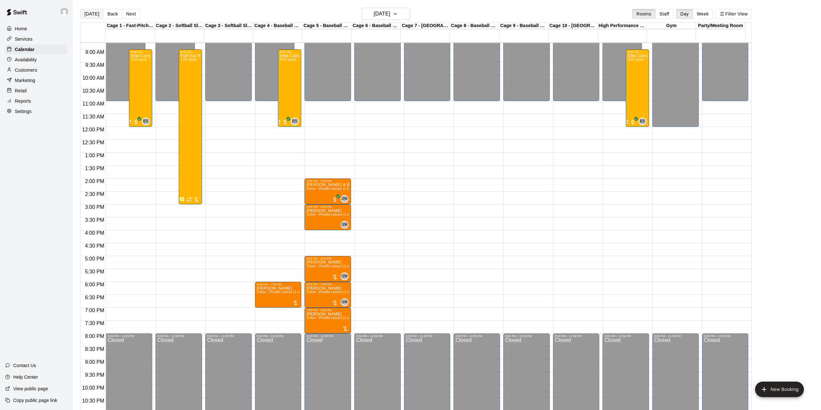
click at [92, 12] on button "[DATE]" at bounding box center [91, 14] width 23 height 10
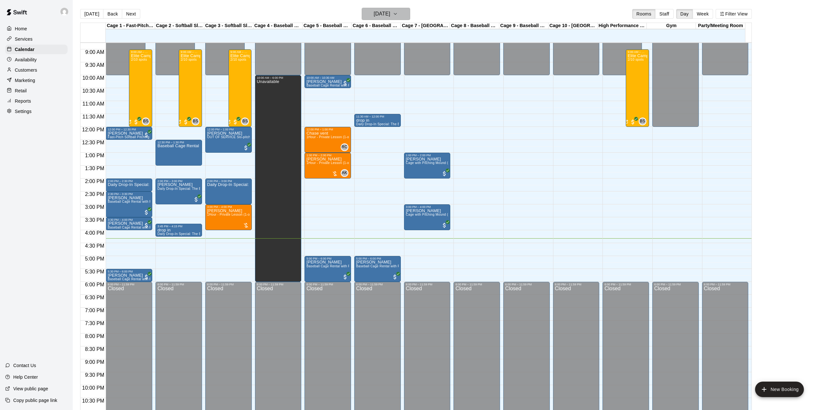
click at [390, 13] on h6 "[DATE]" at bounding box center [382, 13] width 16 height 9
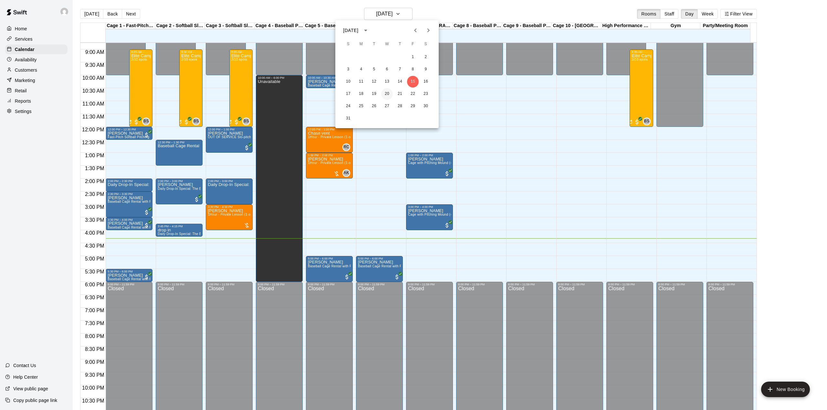
click at [388, 92] on button "20" at bounding box center [387, 94] width 12 height 12
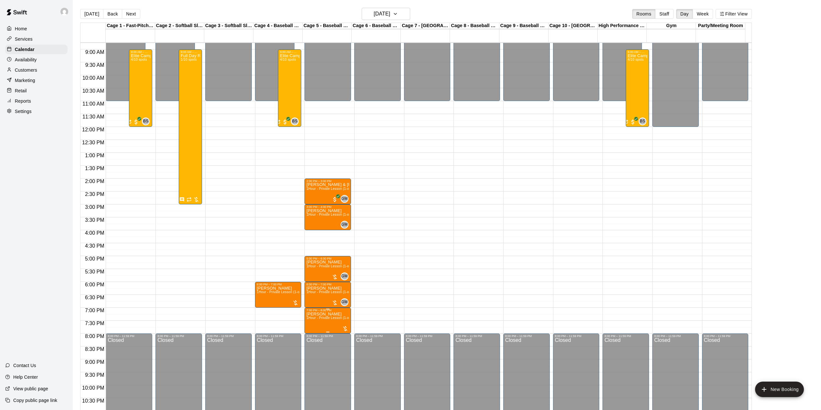
click at [325, 319] on span "1Hour - Private Lesson (1-on-1)" at bounding box center [330, 318] width 49 height 4
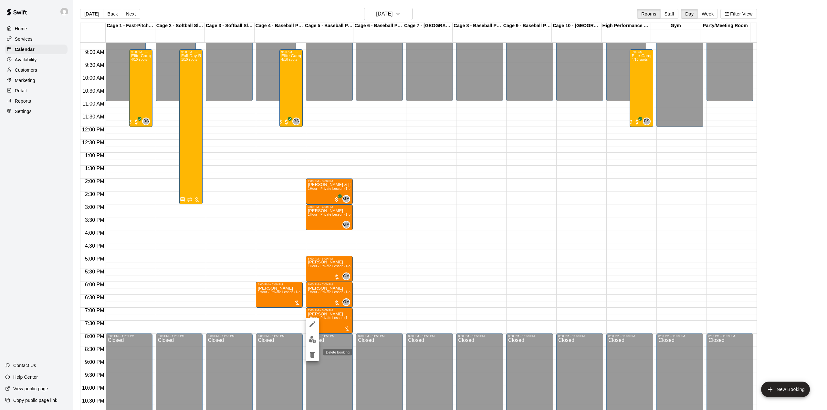
click at [311, 353] on icon "delete" at bounding box center [312, 355] width 5 height 6
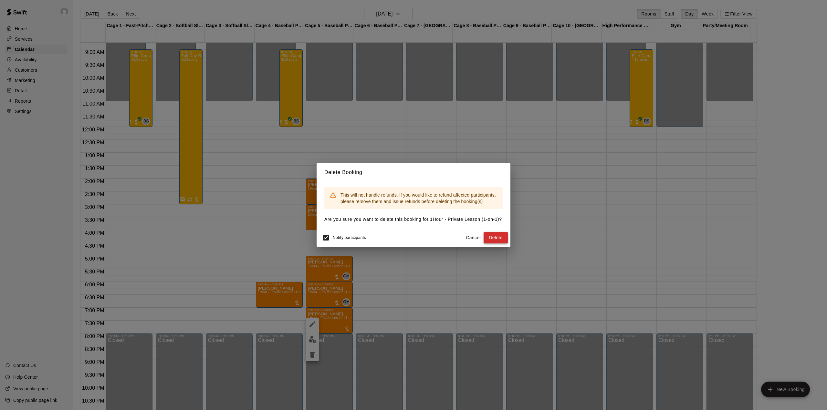
click at [498, 236] on button "Delete" at bounding box center [496, 238] width 24 height 12
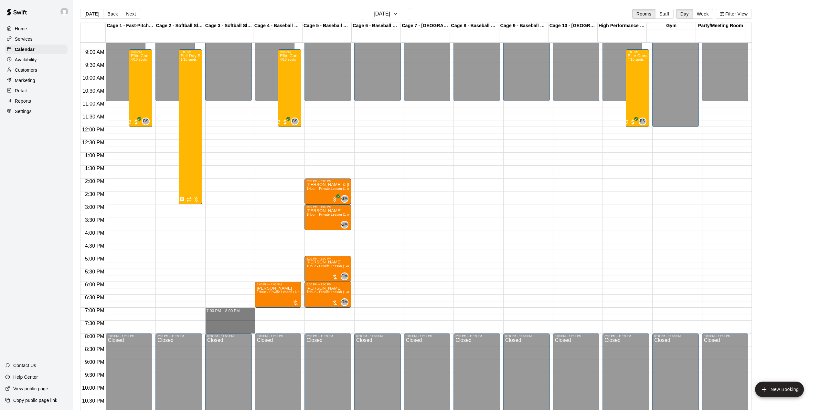
drag, startPoint x: 229, startPoint y: 311, endPoint x: 221, endPoint y: 328, distance: 19.3
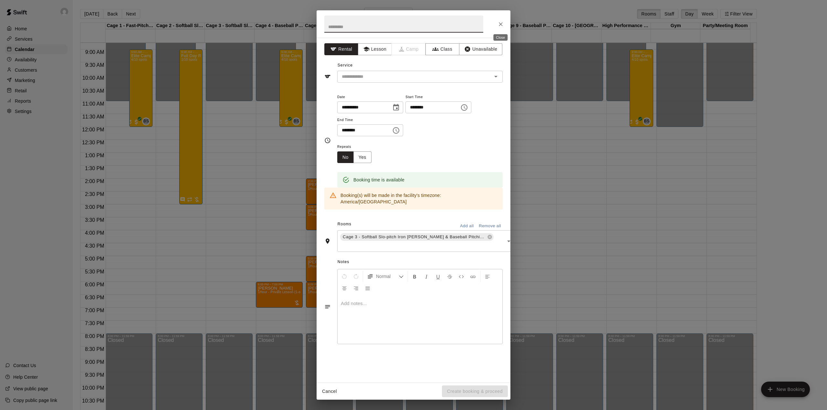
click at [496, 22] on button "Close" at bounding box center [501, 24] width 12 height 12
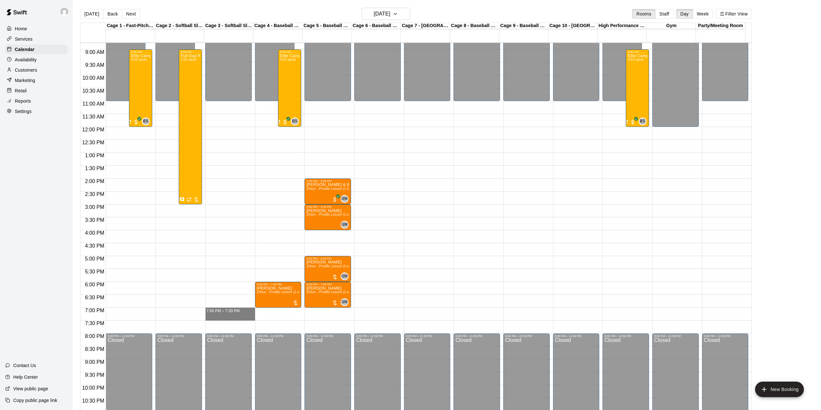
drag, startPoint x: 224, startPoint y: 311, endPoint x: 221, endPoint y: 319, distance: 9.2
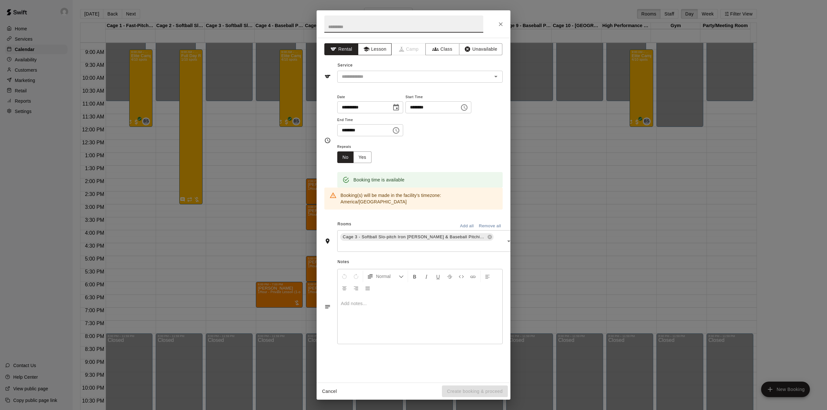
click at [372, 44] on button "Lesson" at bounding box center [375, 49] width 34 height 12
click at [372, 73] on input "text" at bounding box center [410, 77] width 142 height 8
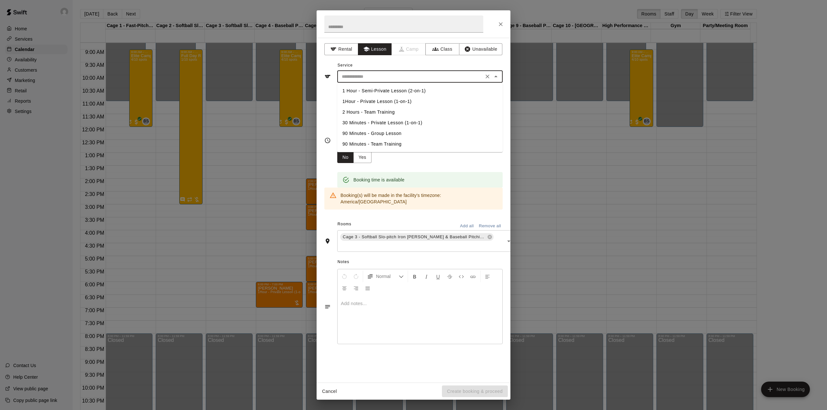
click at [377, 121] on li "30 Minutes - Private Lesson (1-on-1)" at bounding box center [419, 123] width 165 height 11
type input "**********"
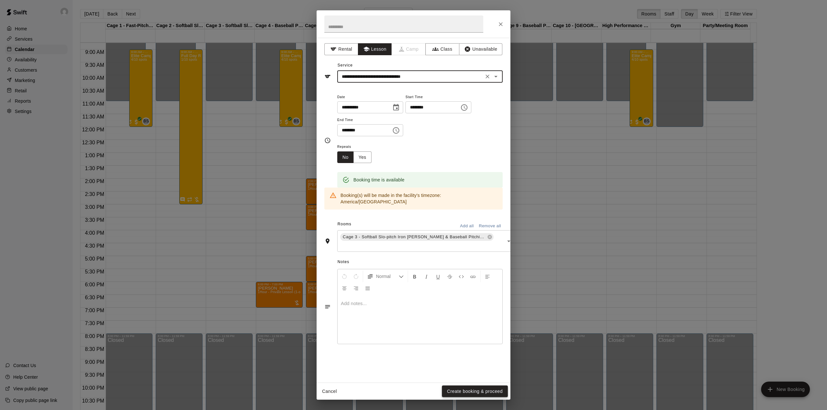
click at [469, 388] on button "Create booking & proceed" at bounding box center [475, 392] width 66 height 12
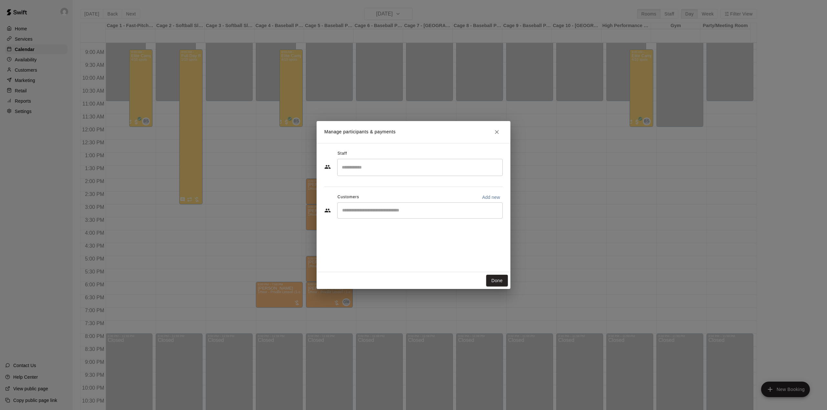
click at [385, 215] on div "​" at bounding box center [419, 211] width 165 height 16
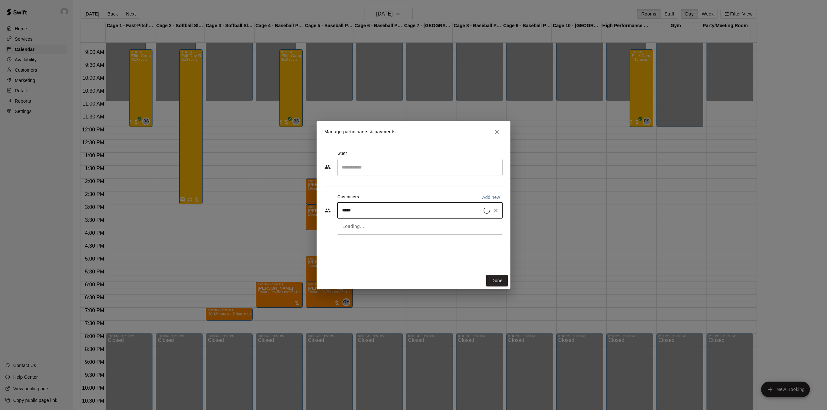
type input "******"
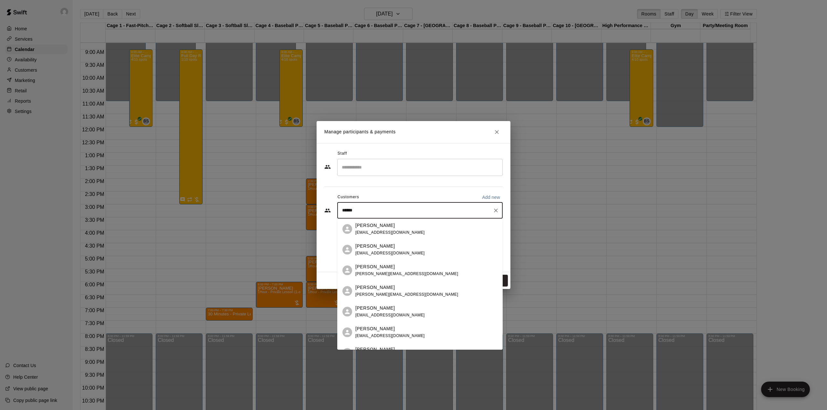
click at [381, 233] on span "[EMAIL_ADDRESS][DOMAIN_NAME]" at bounding box center [389, 232] width 69 height 5
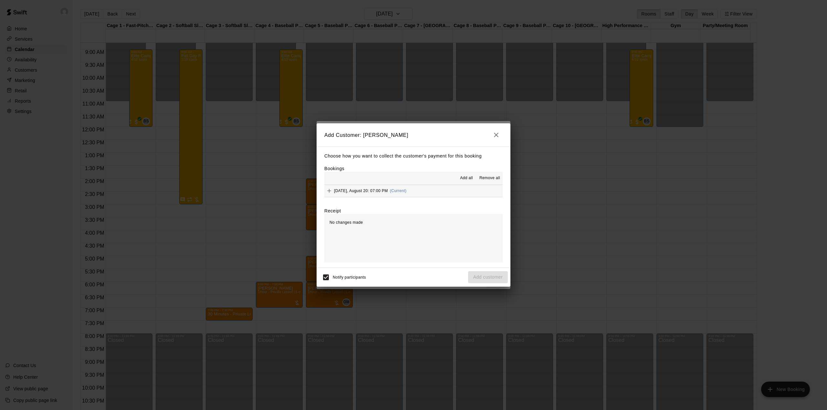
click at [469, 175] on span "Add all" at bounding box center [466, 178] width 13 height 6
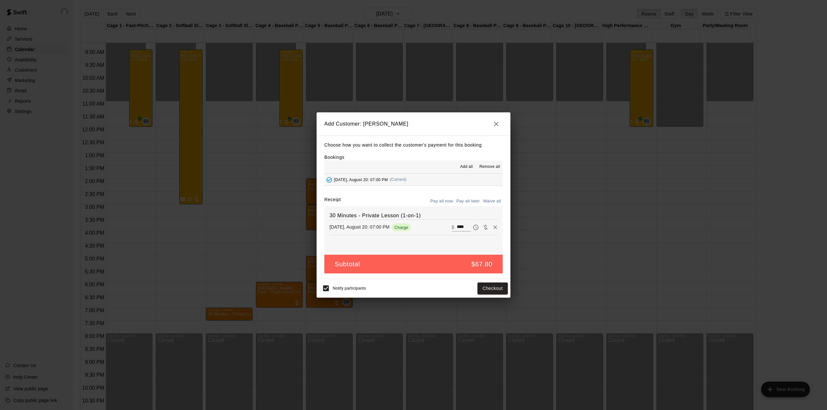
click at [468, 200] on button "Pay all later" at bounding box center [468, 201] width 27 height 10
click at [485, 287] on button "Add customer" at bounding box center [488, 289] width 40 height 12
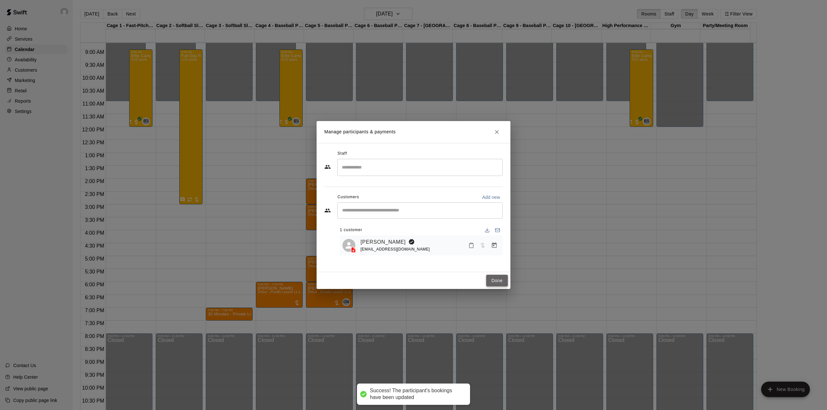
click at [493, 282] on button "Done" at bounding box center [497, 281] width 22 height 12
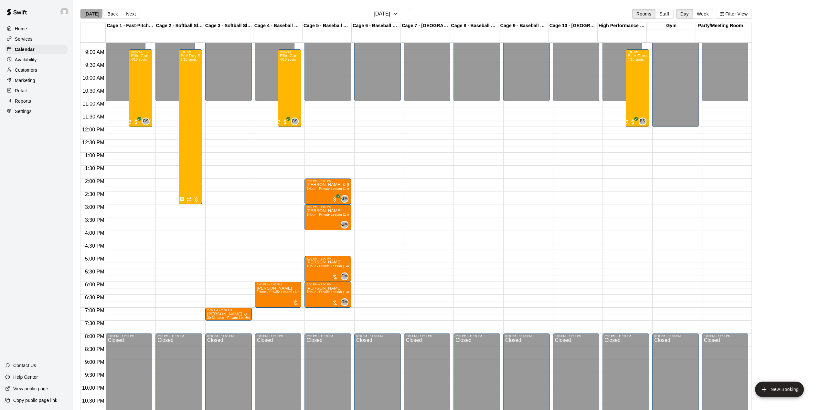
click at [85, 12] on button "[DATE]" at bounding box center [91, 14] width 23 height 10
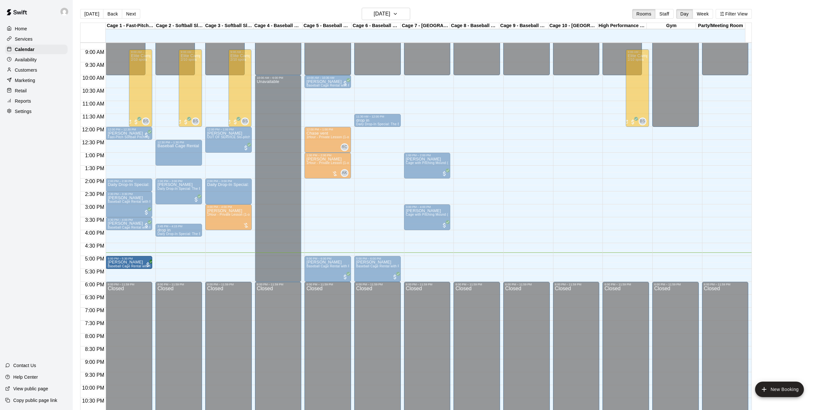
drag, startPoint x: 137, startPoint y: 277, endPoint x: 139, endPoint y: 268, distance: 8.9
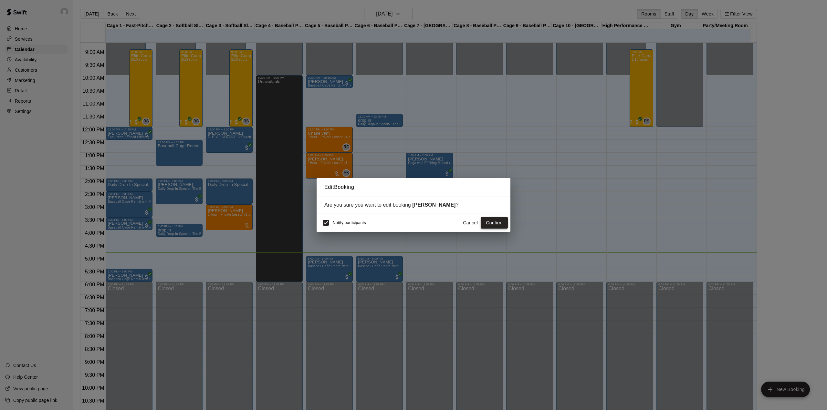
click at [493, 220] on button "Confirm" at bounding box center [494, 223] width 27 height 12
